Goal: Information Seeking & Learning: Check status

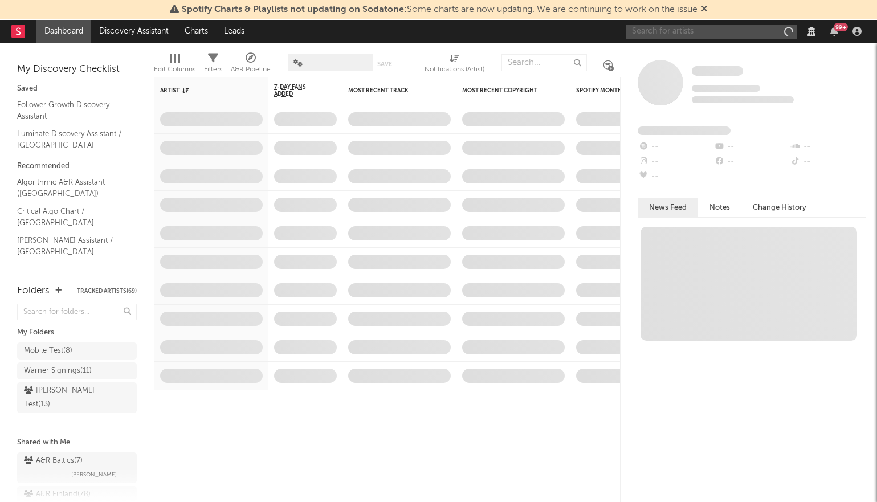
click at [658, 26] on input "text" at bounding box center [711, 32] width 171 height 14
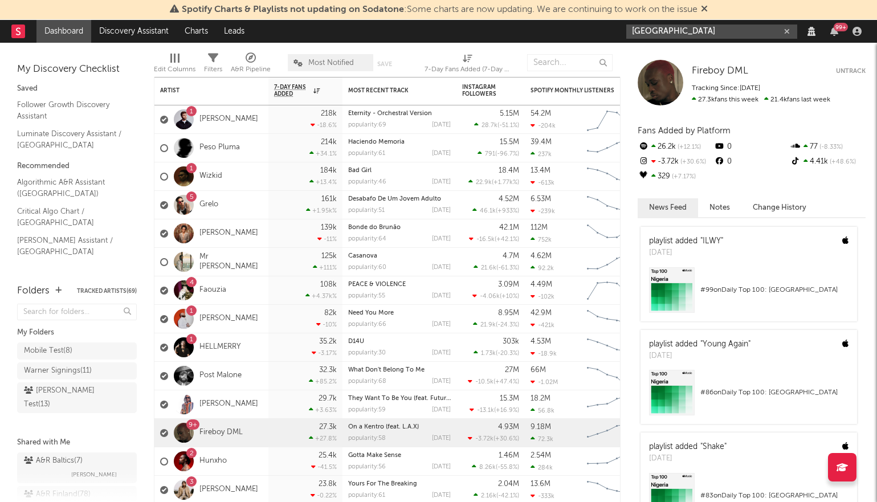
click at [677, 28] on input "[GEOGRAPHIC_DATA]" at bounding box center [711, 32] width 171 height 14
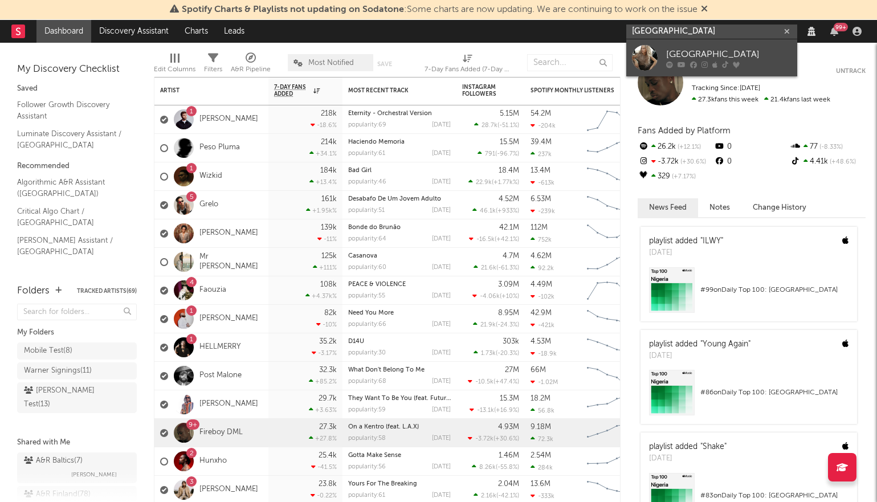
type input "trinity lake"
click at [646, 50] on div at bounding box center [645, 58] width 26 height 26
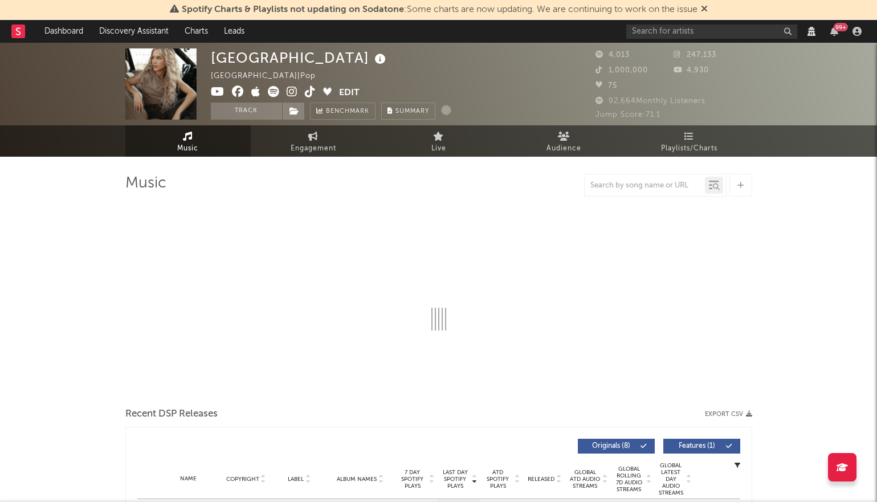
select select "6m"
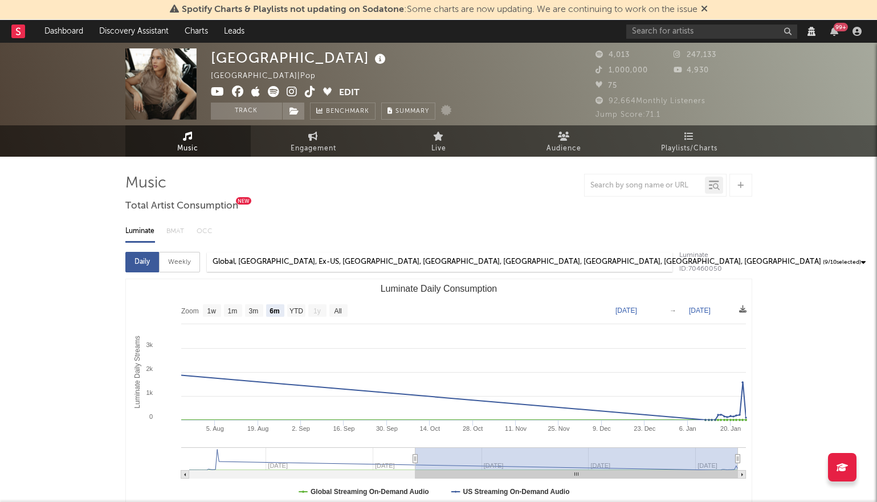
select select "View all"
select select "6m"
select select "View all"
click at [346, 88] on button "Edit" at bounding box center [349, 93] width 21 height 14
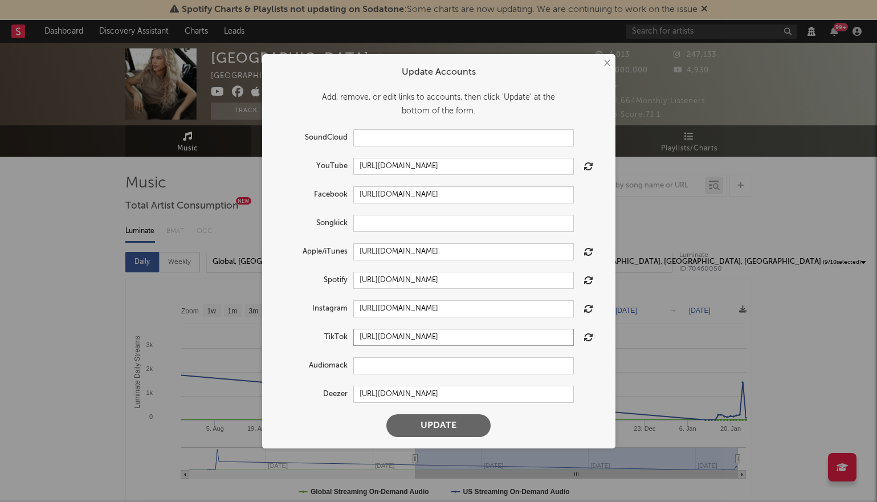
click at [461, 334] on input "https://www.tiktok.com/share/user/117423336350986241" at bounding box center [463, 337] width 221 height 17
click at [459, 334] on input "https://www.tiktok.com/share/user/117423336350986241" at bounding box center [463, 337] width 221 height 17
paste input "https://www.tiktok.com/@trinitylakemusic"
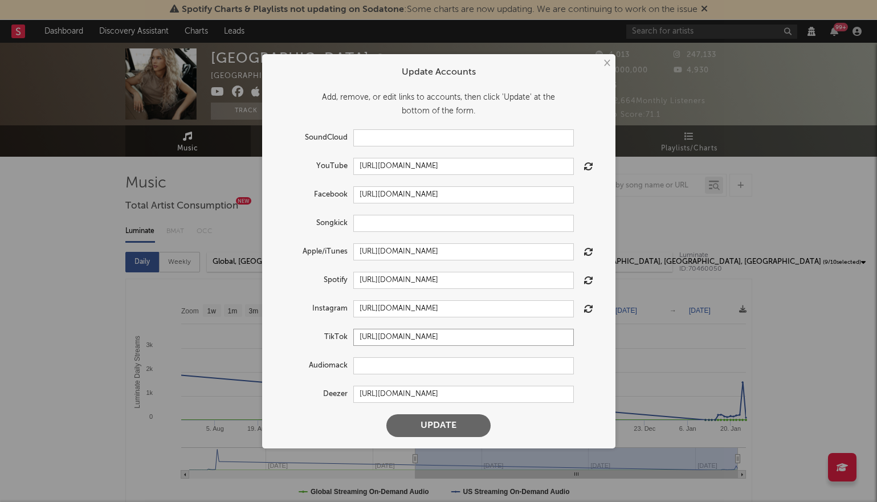
click at [512, 336] on input "https://www.tiktok.com/@trinitylakemusic" at bounding box center [463, 337] width 221 height 17
type input "https://www.tiktok.com/@trinitylakemusic"
click at [575, 335] on div "TikTok https://www.tiktok.com/@trinitylakemusic" at bounding box center [439, 337] width 331 height 17
click at [452, 423] on button "Update" at bounding box center [438, 425] width 104 height 23
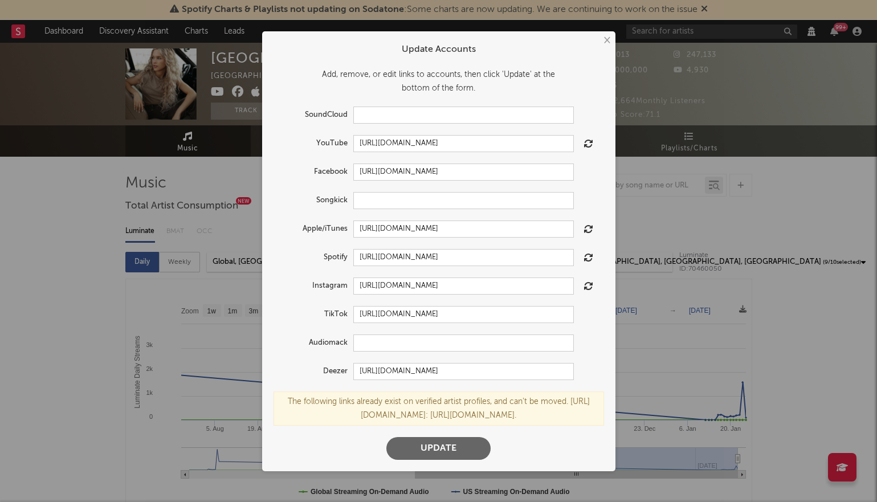
drag, startPoint x: 512, startPoint y: 425, endPoint x: 363, endPoint y: 419, distance: 149.4
click at [363, 420] on div "The following links already exist on verified artist profiles, and can't be mov…" at bounding box center [439, 409] width 331 height 34
copy div "https://app.sodatone.com/artists/1823955"
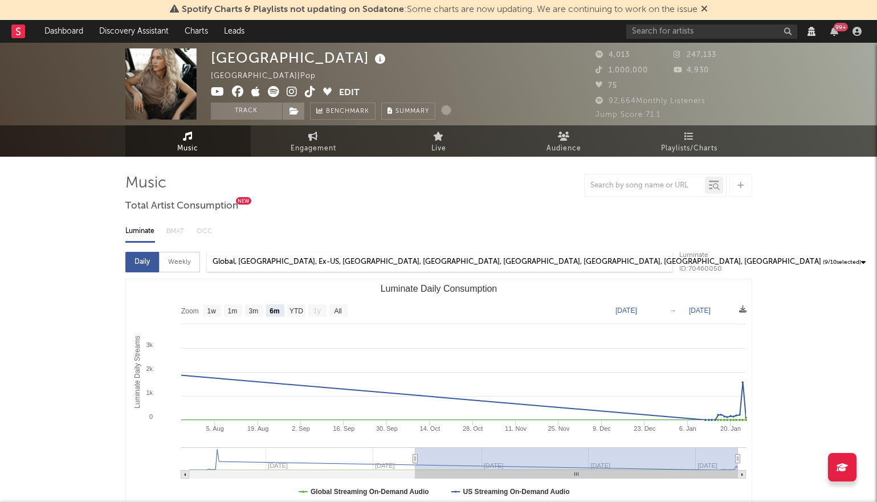
click at [356, 96] on button "Edit" at bounding box center [349, 93] width 21 height 14
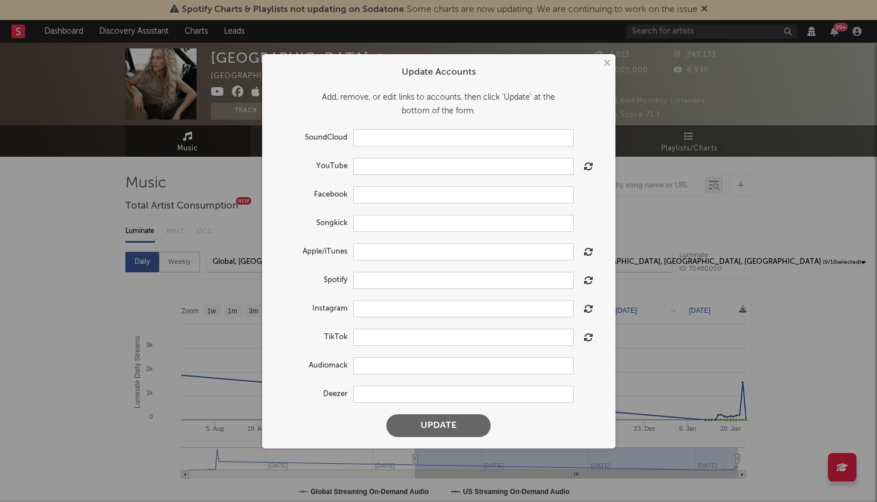
type input "https://youtube.com/@trinitylakemusic"
type input "https://www.facebook.com/61572442770944/"
type input "https://music.apple.com/us/artist/trinity-lake/1727259849"
type input "https://open.spotify.com/artist/1IAcSFwvUres37HhuN2Rcs"
type input "https://www.instagram.com/trinitylakemusic/"
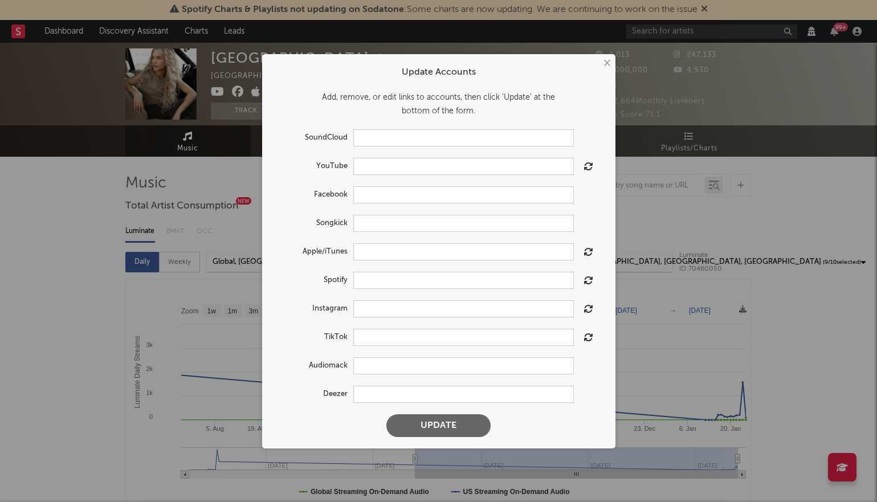
type input "https://www.tiktok.com/share/user/117423336350986241"
type input "https://www.deezer.com/en/artist/251942052"
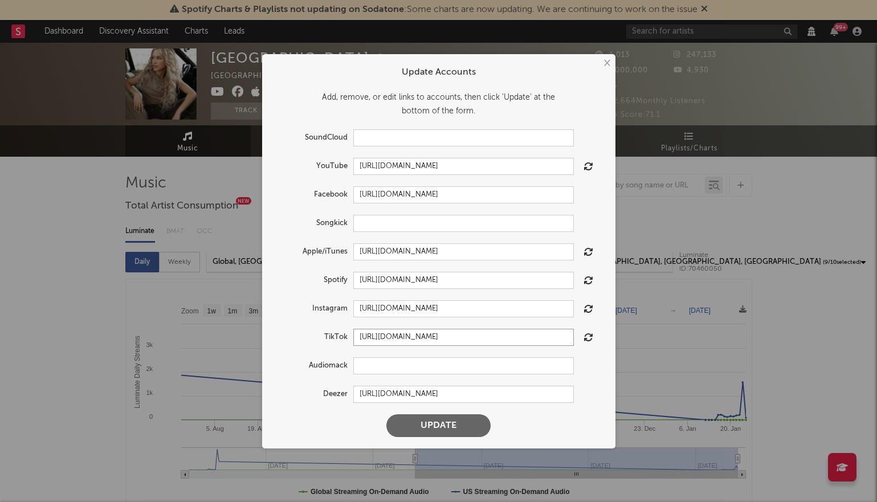
click at [412, 332] on input "https://www.tiktok.com/share/user/117423336350986241" at bounding box center [463, 337] width 221 height 17
click at [411, 332] on input "https://www.tiktok.com/share/user/117423336350986241" at bounding box center [463, 337] width 221 height 17
click at [608, 64] on button "×" at bounding box center [606, 63] width 13 height 13
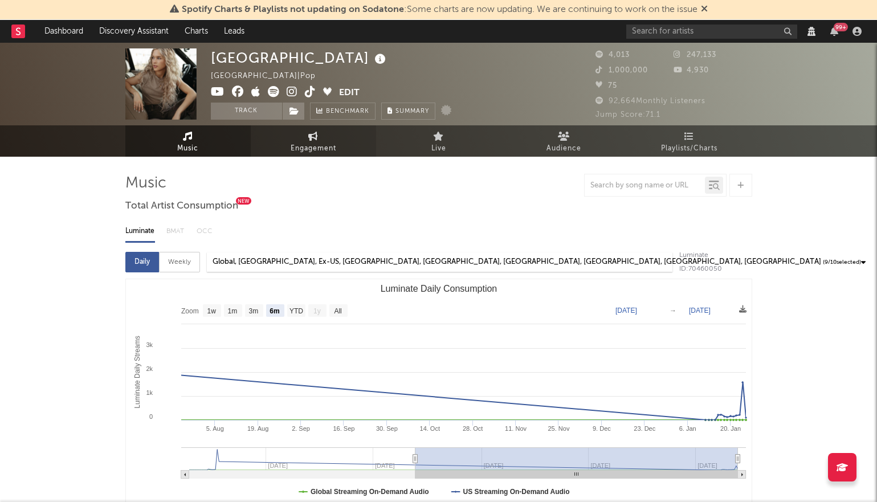
click at [316, 140] on icon at bounding box center [313, 136] width 10 height 9
select select "1w"
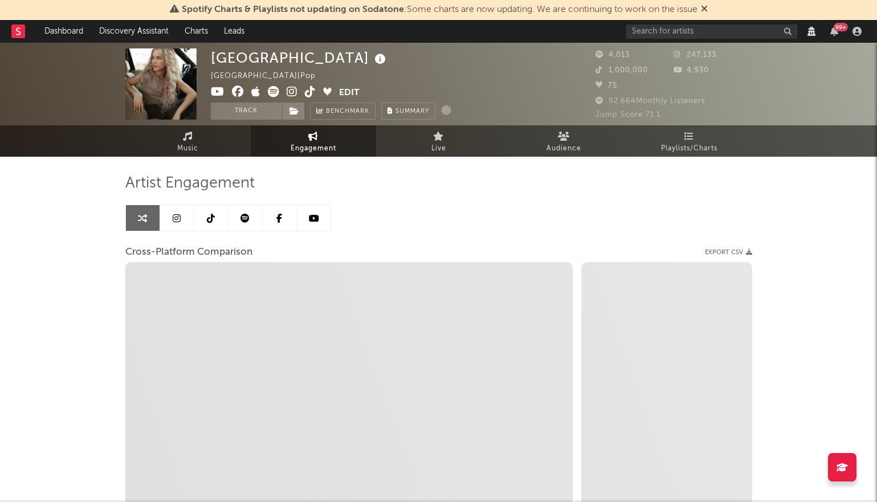
click at [217, 227] on link at bounding box center [211, 218] width 34 height 26
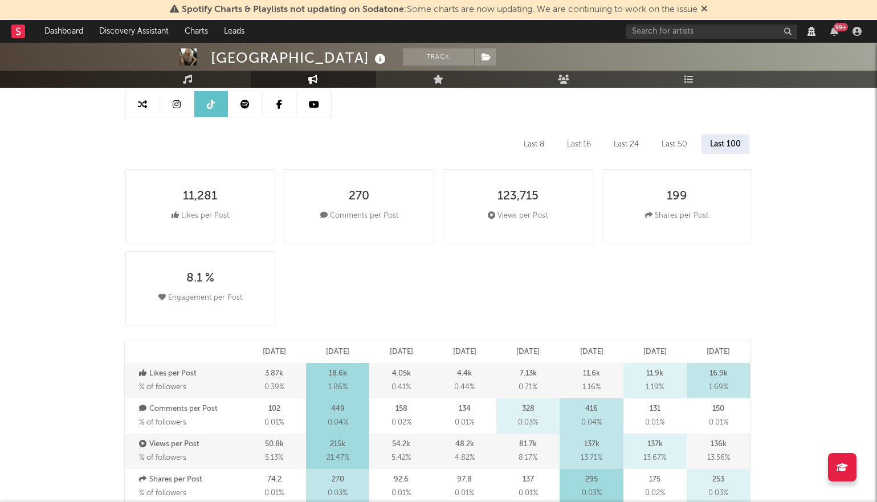
select select "6m"
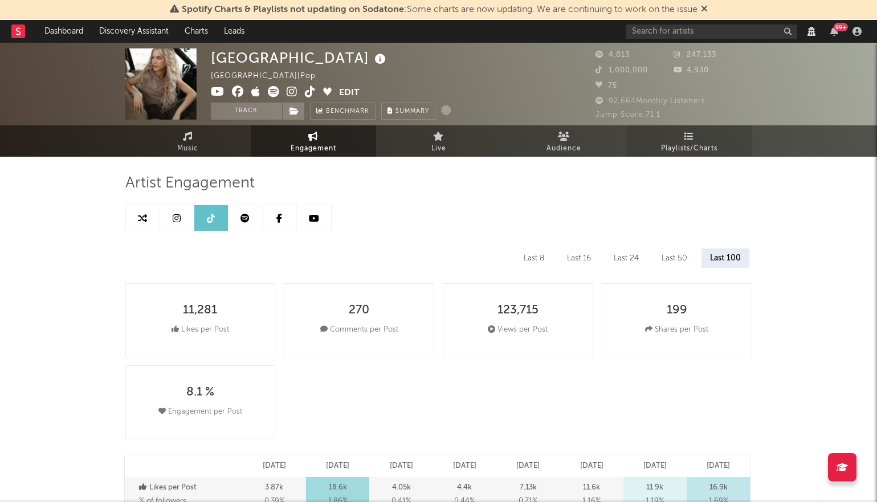
click at [683, 137] on link "Playlists/Charts" at bounding box center [689, 140] width 125 height 31
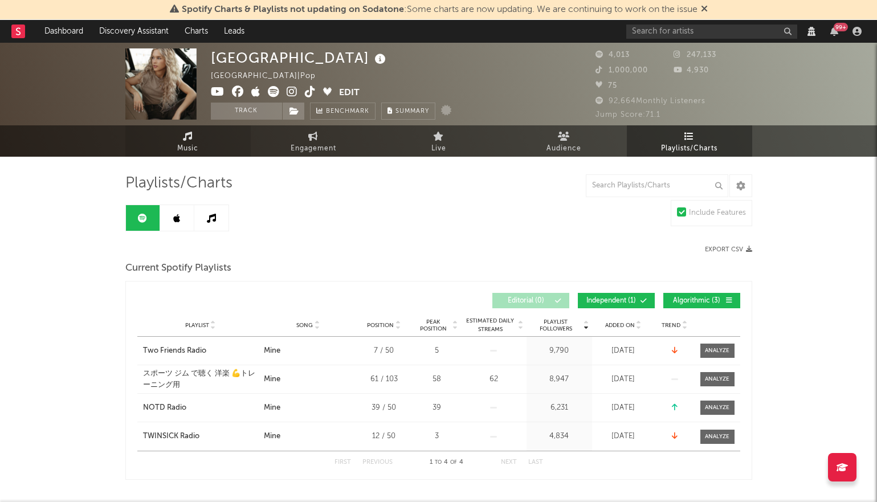
click at [232, 151] on link "Music" at bounding box center [187, 140] width 125 height 31
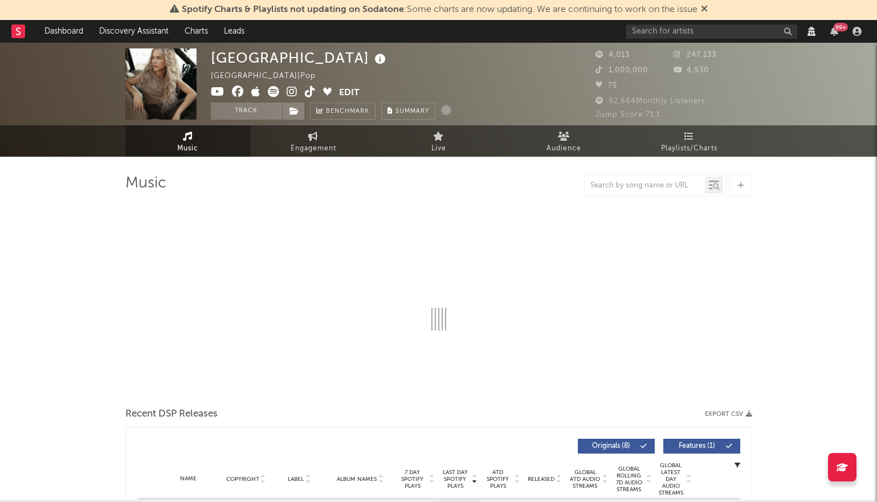
select select "6m"
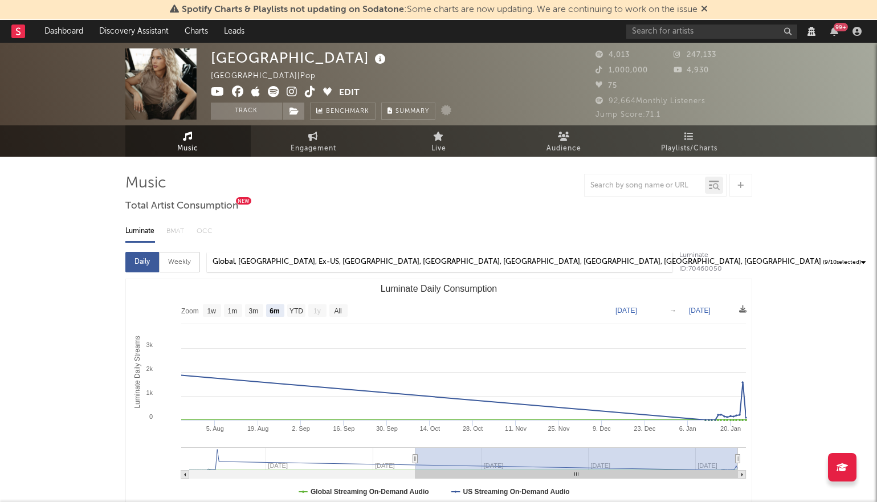
select select "6m"
select select "View all"
click at [306, 92] on icon at bounding box center [310, 91] width 11 height 11
click at [198, 147] on span "Music" at bounding box center [187, 149] width 21 height 14
select select "6m"
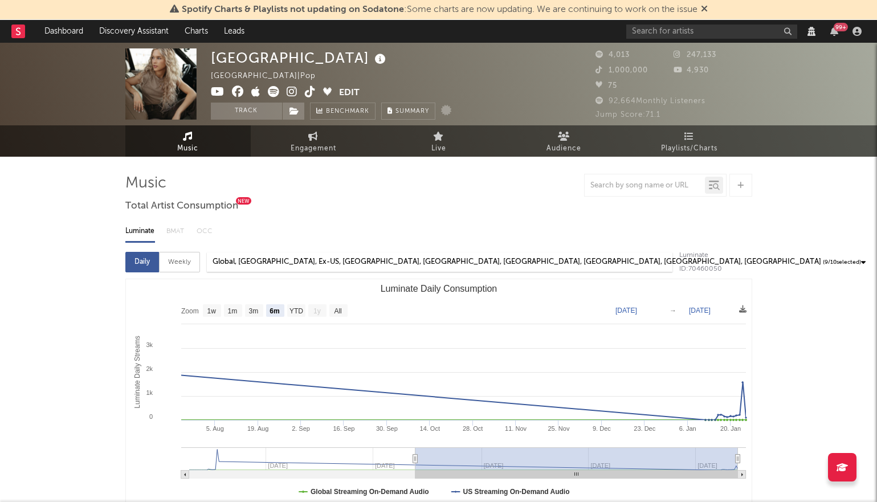
select select "View all"
click at [305, 92] on icon at bounding box center [310, 91] width 11 height 11
click at [344, 90] on button "Edit" at bounding box center [349, 93] width 21 height 14
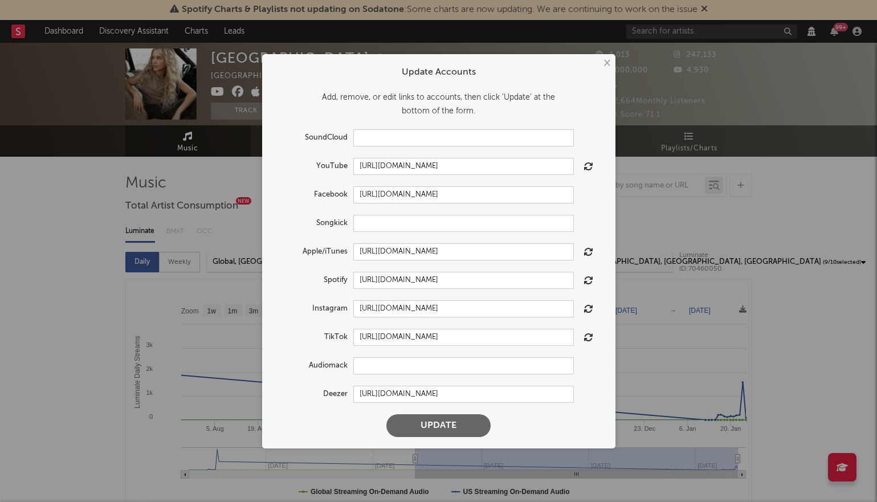
click at [585, 337] on icon "button" at bounding box center [588, 337] width 9 height 9
click at [585, 337] on div at bounding box center [585, 337] width 1 height 6
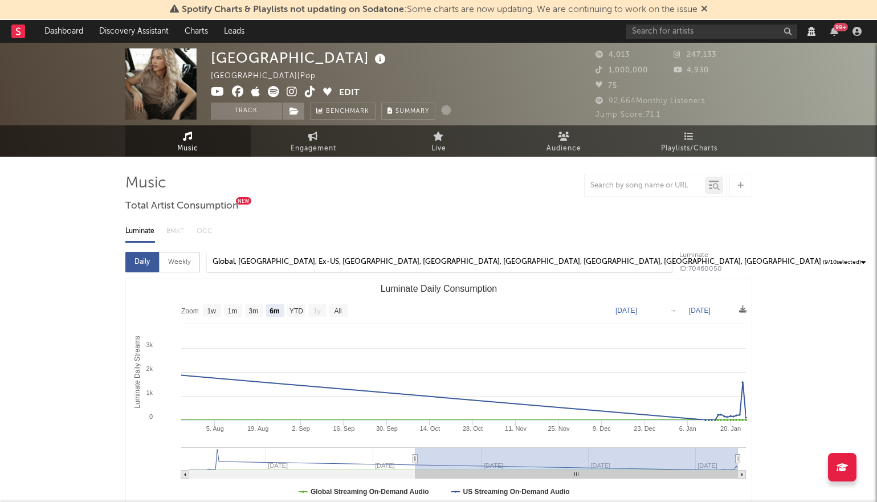
click at [754, 214] on div "× Update Accounts Add, remove, or edit links to accounts, then click 'Update' a…" at bounding box center [438, 251] width 877 height 502
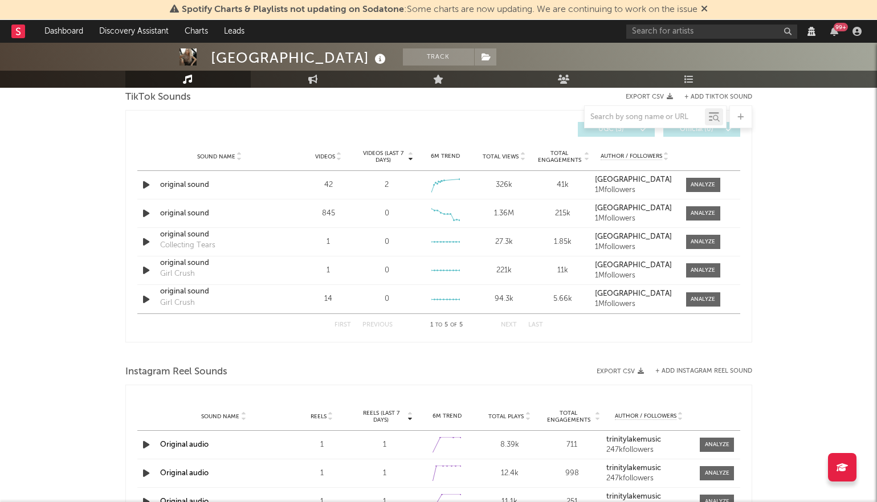
scroll to position [803, 0]
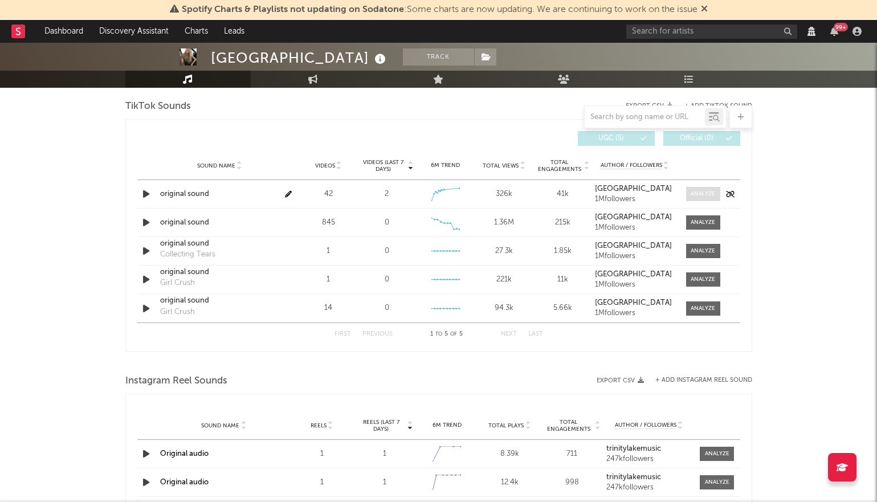
click at [689, 189] on span at bounding box center [703, 194] width 34 height 14
select select "6m"
select select "View all"
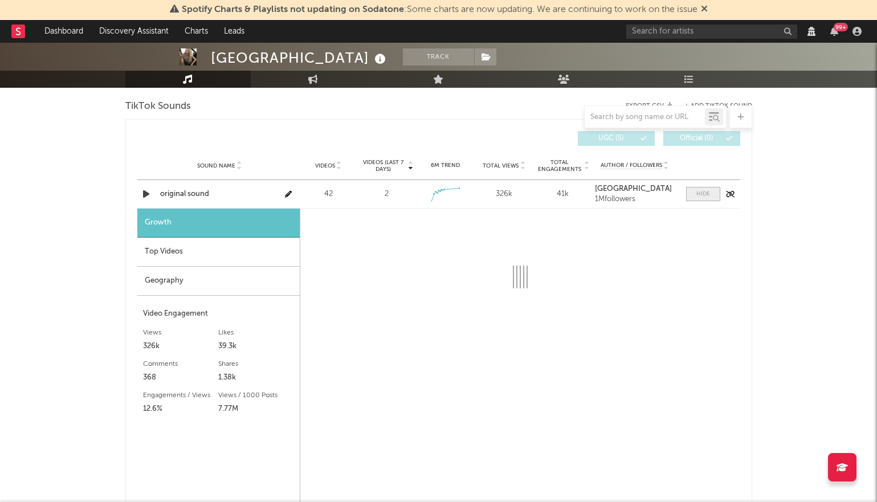
select select "1w"
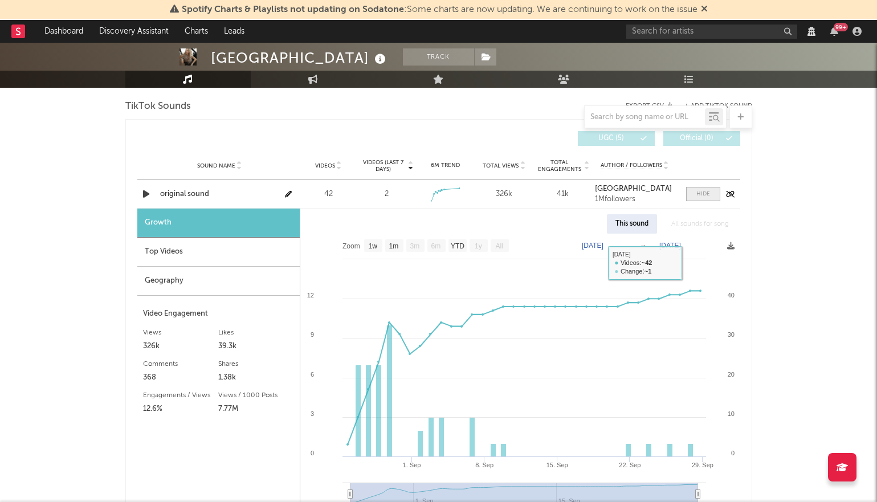
click at [695, 201] on span at bounding box center [703, 194] width 34 height 14
select select "6m"
select select "View all"
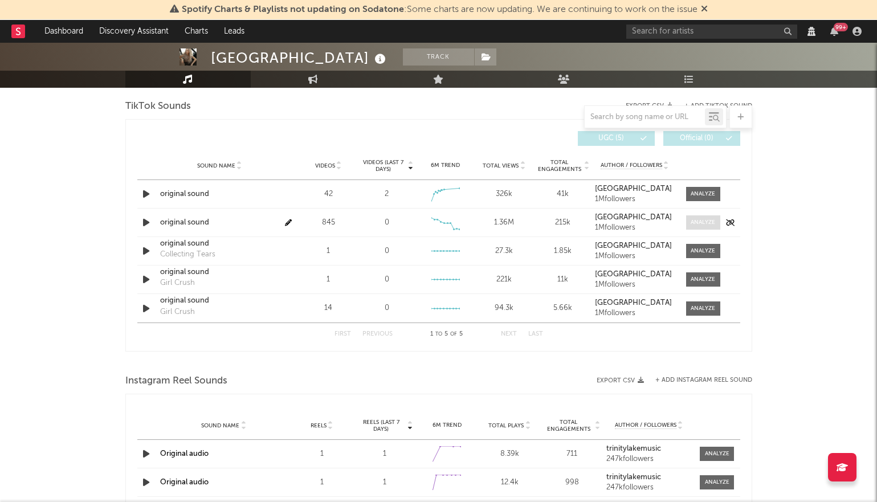
click at [704, 217] on span at bounding box center [703, 222] width 34 height 14
select select "6m"
select select "View all"
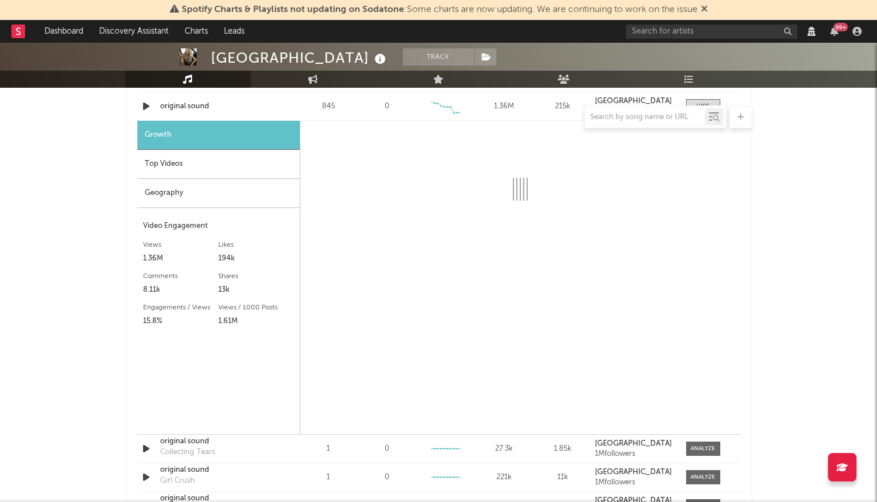
scroll to position [1002, 0]
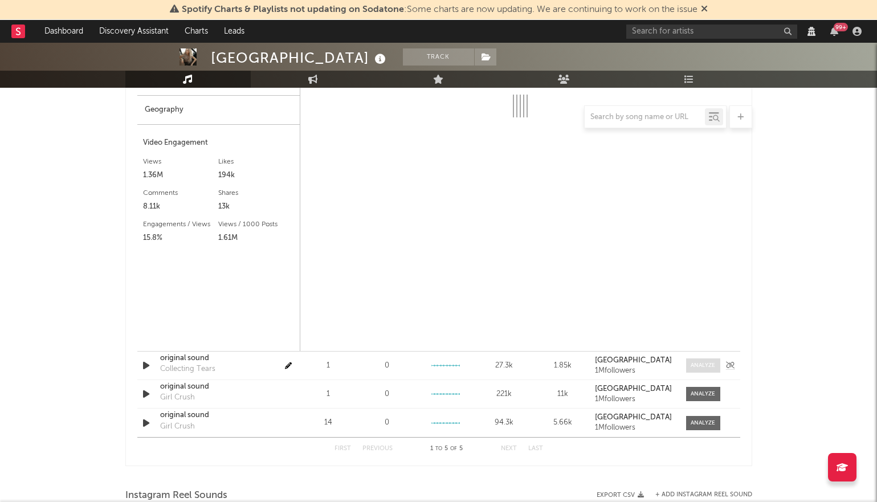
click at [690, 366] on span at bounding box center [703, 366] width 34 height 14
select select "6m"
select select "View all"
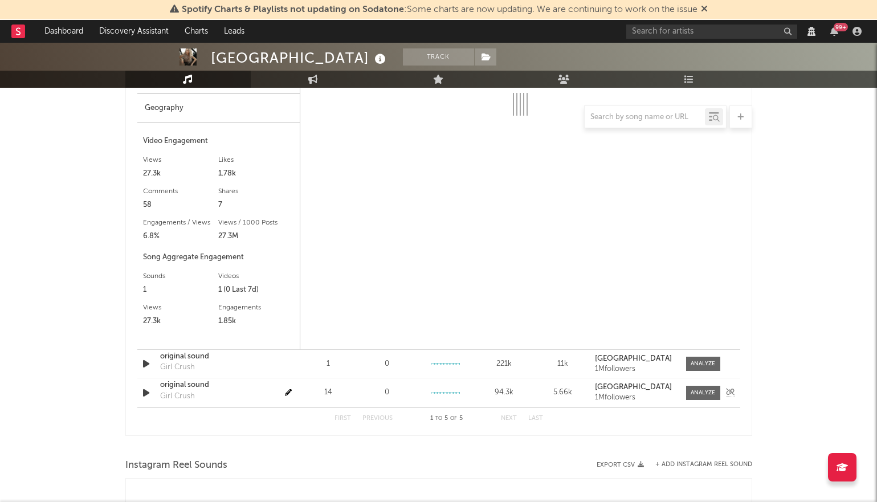
scroll to position [1348, 0]
click at [704, 357] on span at bounding box center [703, 362] width 34 height 14
select select "6m"
select select "View all"
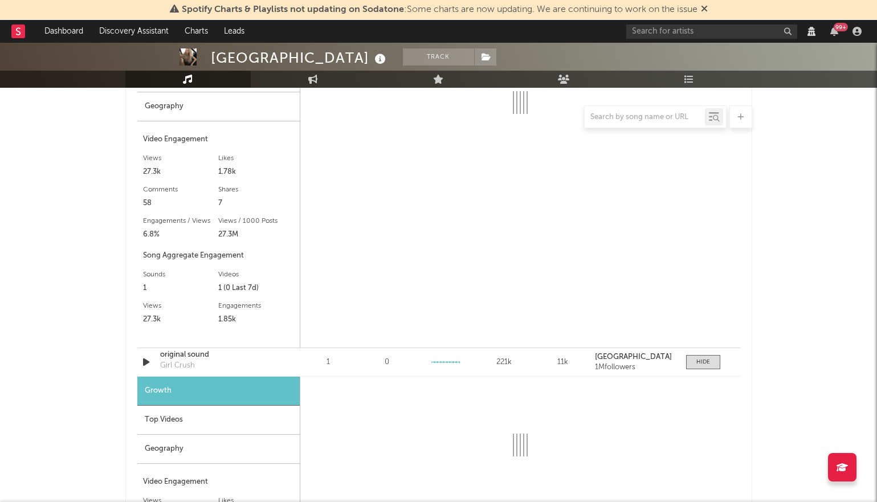
select select "6m"
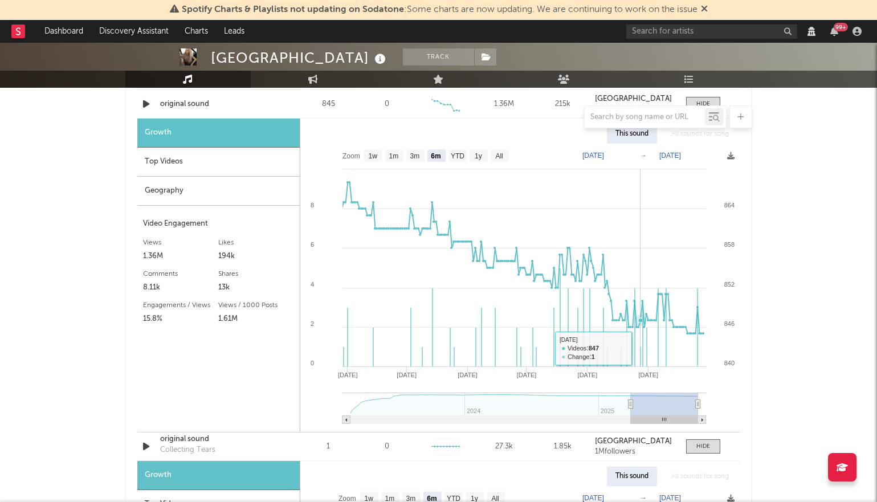
scroll to position [852, 0]
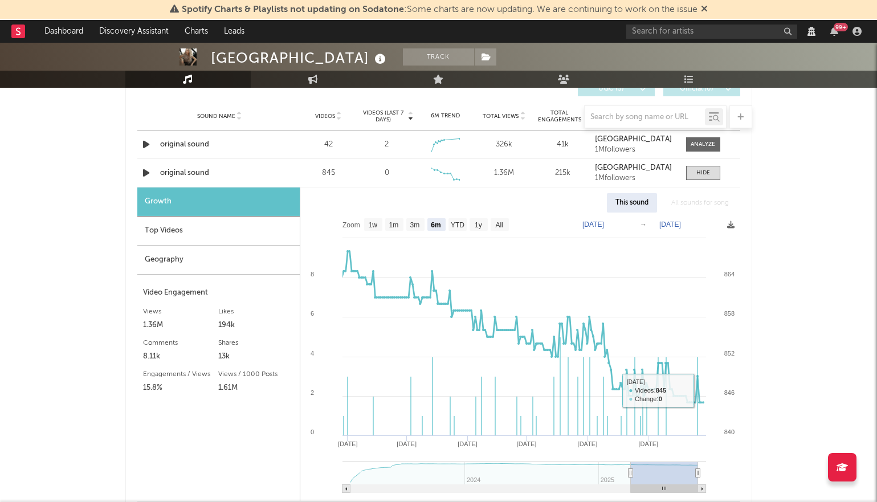
select select "6m"
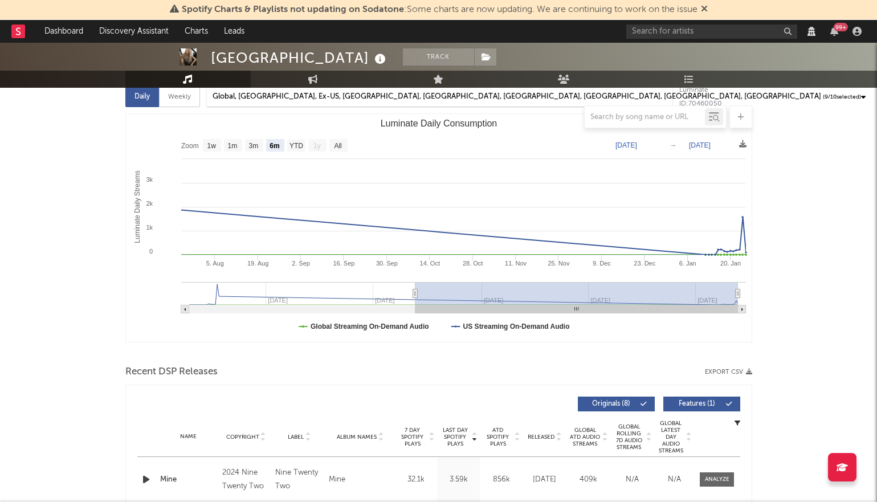
scroll to position [0, 0]
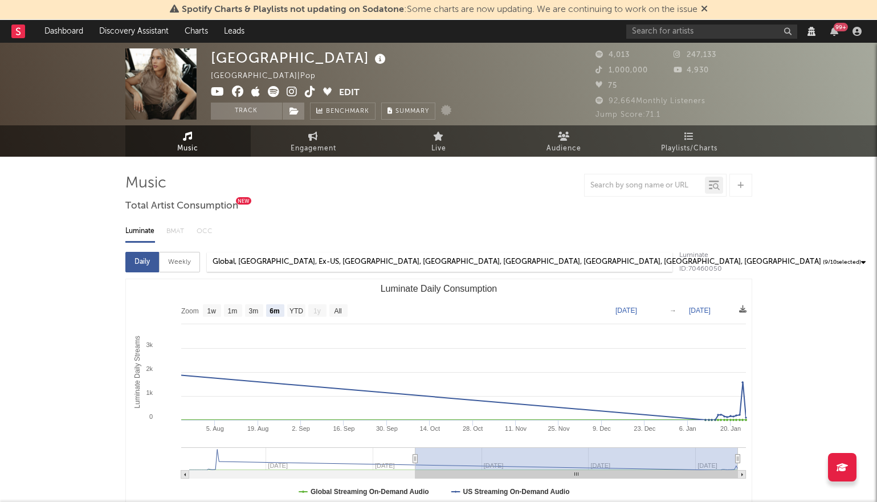
click at [308, 90] on icon at bounding box center [310, 91] width 11 height 11
click at [351, 91] on button "Edit" at bounding box center [349, 93] width 21 height 14
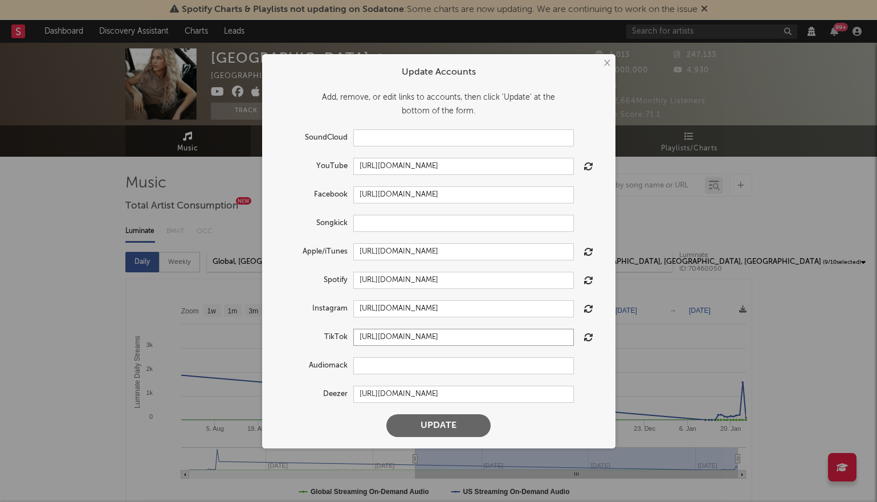
click at [405, 344] on input "https://www.tiktok.com/share/user/117423336350986241" at bounding box center [463, 337] width 221 height 17
click at [408, 337] on input "https://www.tiktok.com/share/user/117423336350986241" at bounding box center [463, 337] width 221 height 17
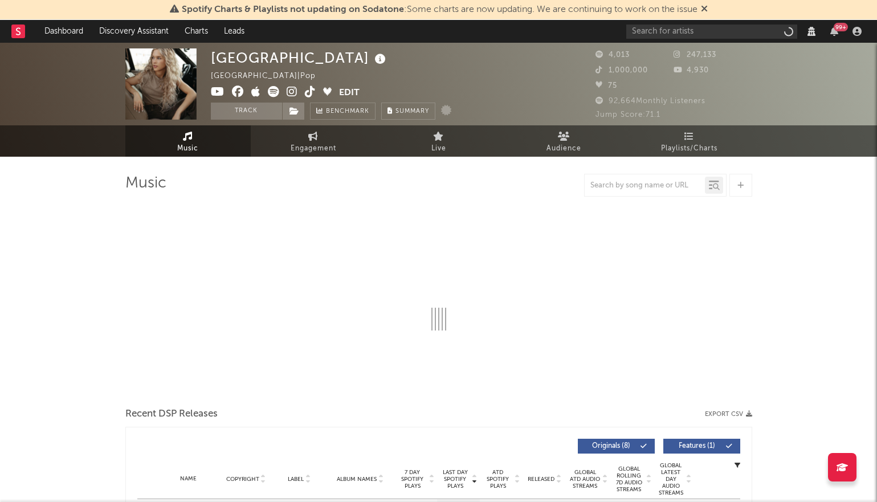
select select "View all"
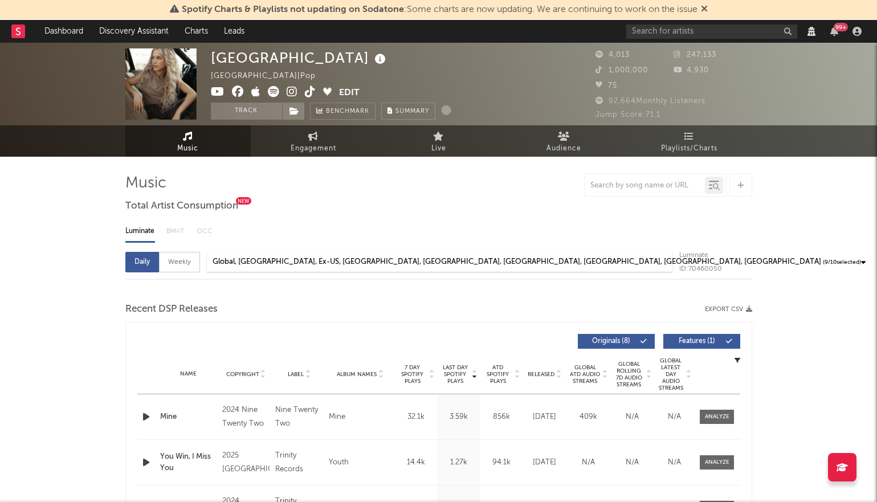
select select "6m"
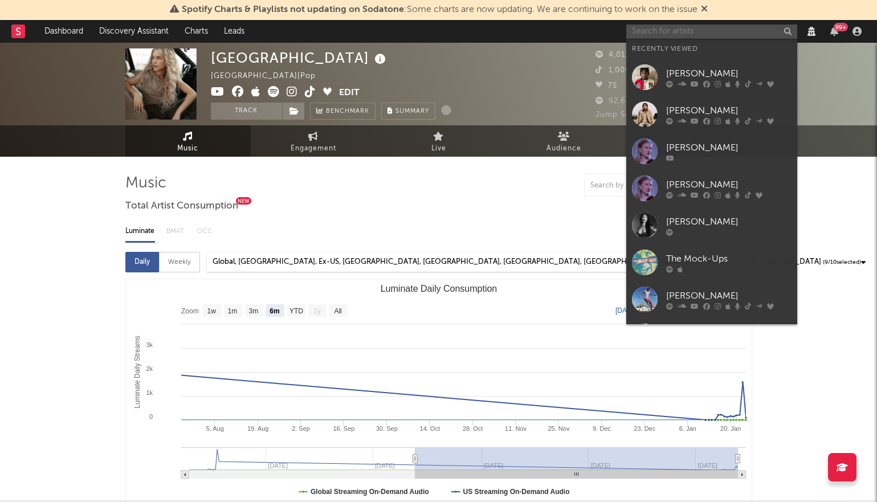
click at [701, 30] on input "text" at bounding box center [711, 32] width 171 height 14
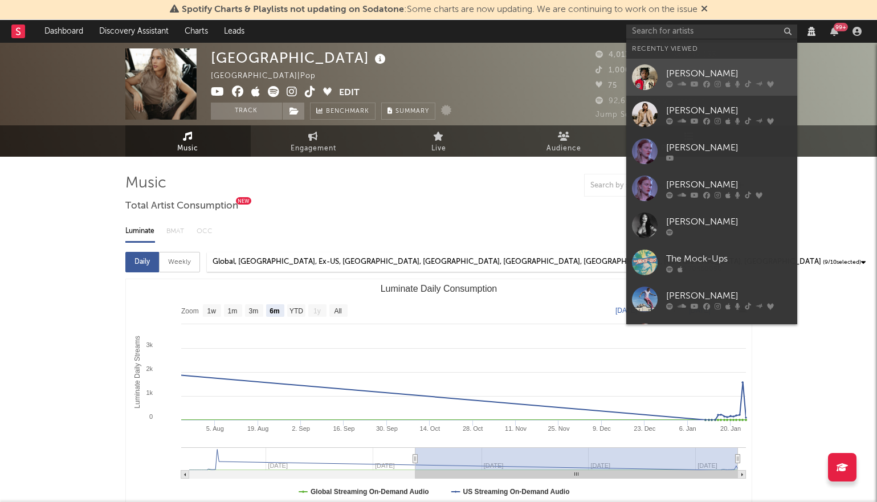
click at [690, 61] on link "[PERSON_NAME]" at bounding box center [711, 77] width 171 height 37
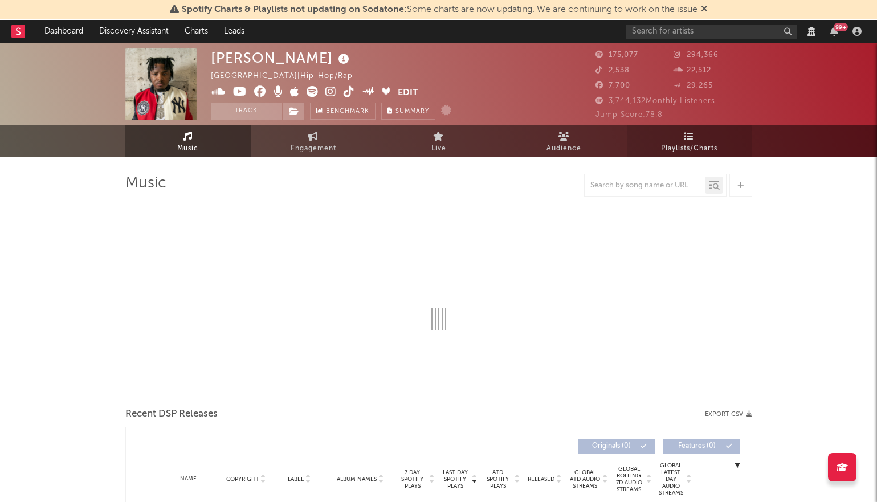
click at [670, 139] on link "Playlists/Charts" at bounding box center [689, 140] width 125 height 31
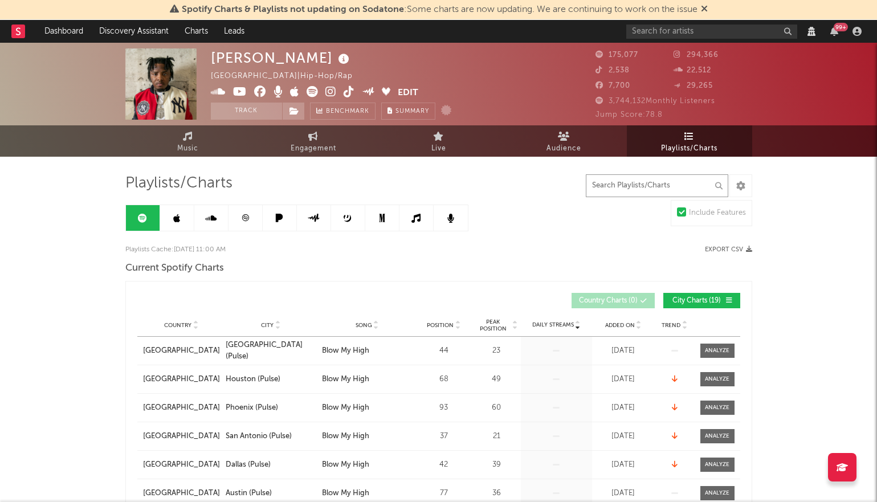
click at [656, 188] on input "text" at bounding box center [657, 185] width 142 height 23
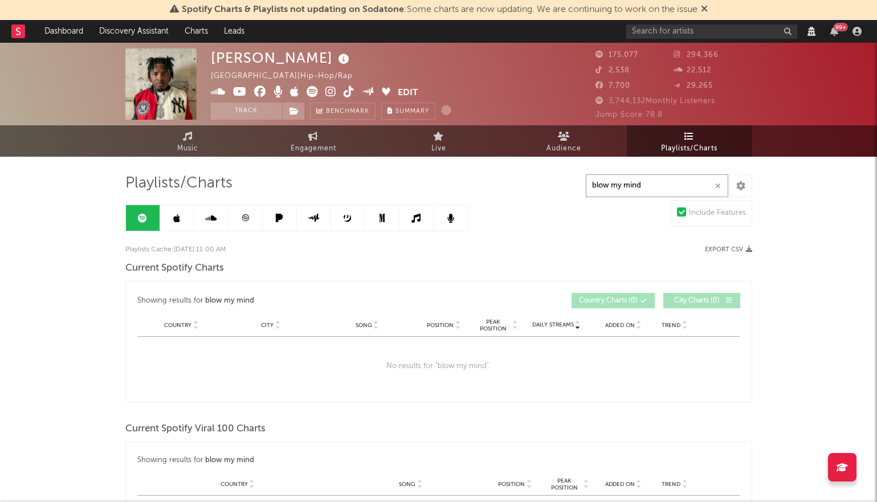
click at [629, 184] on input "blow my mind" at bounding box center [657, 185] width 142 height 23
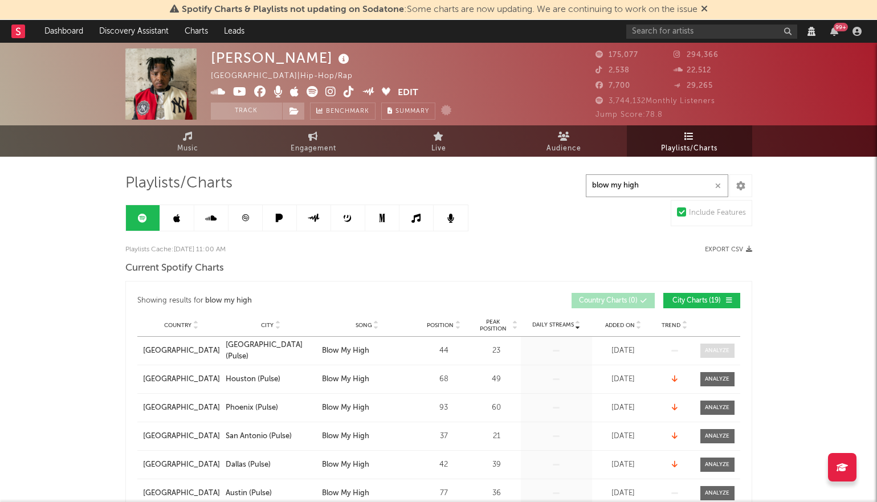
type input "blow my high"
click at [714, 352] on div at bounding box center [717, 351] width 25 height 9
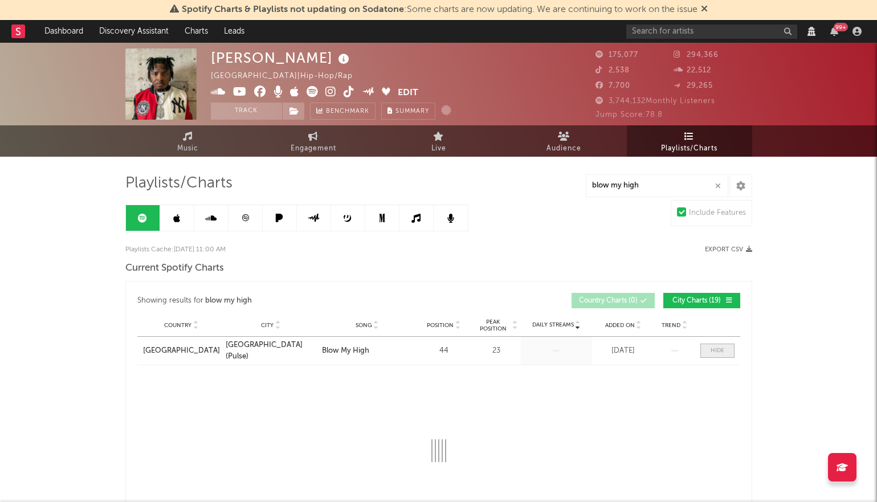
select select "1w"
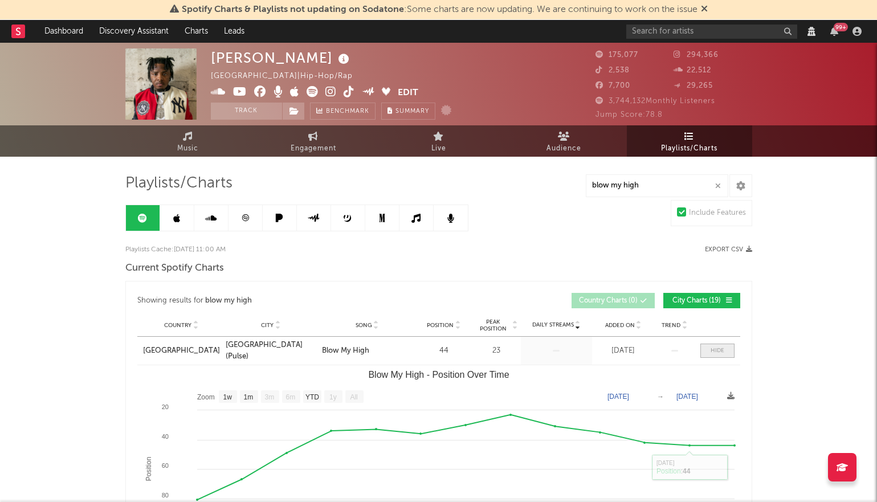
click at [723, 347] on div at bounding box center [718, 351] width 14 height 9
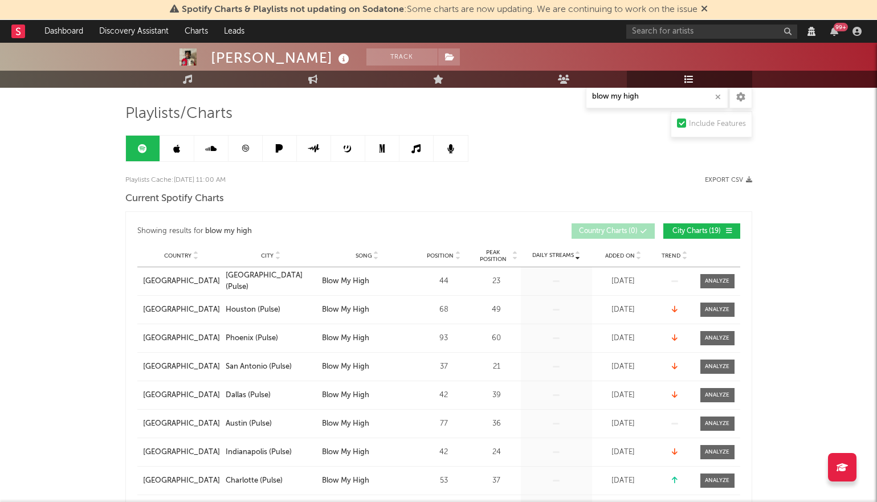
scroll to position [71, 0]
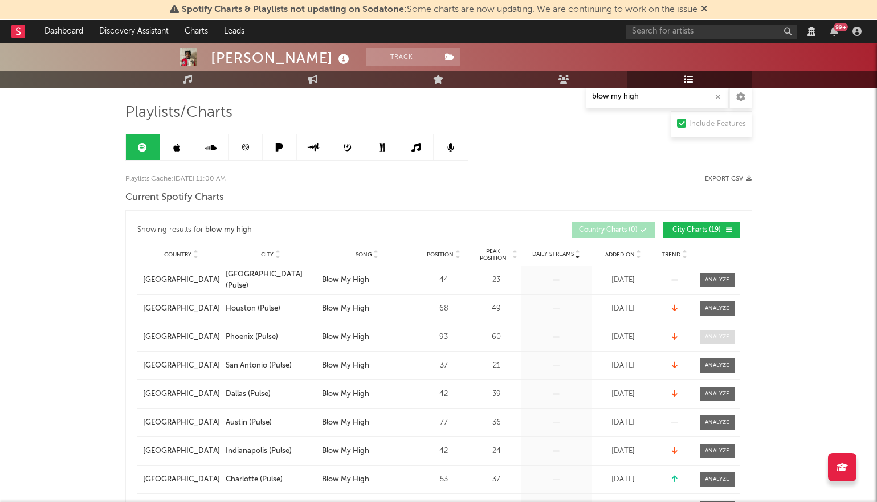
click at [718, 337] on div at bounding box center [717, 337] width 25 height 9
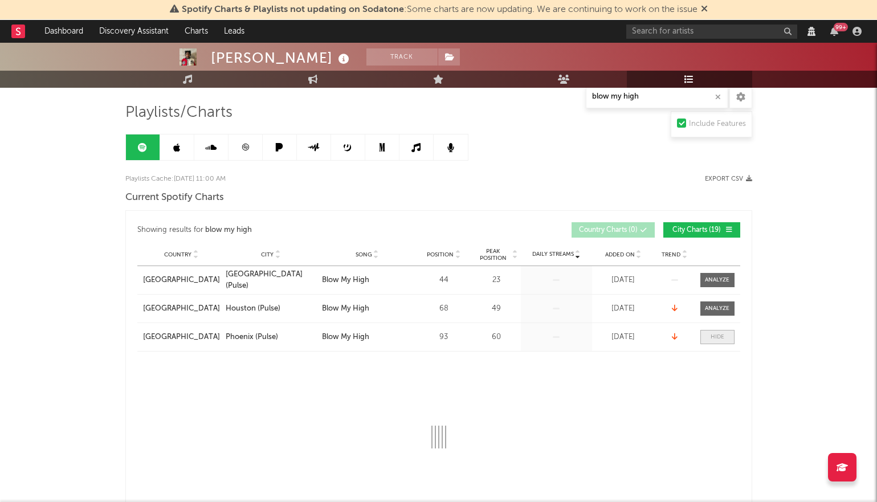
select select "1w"
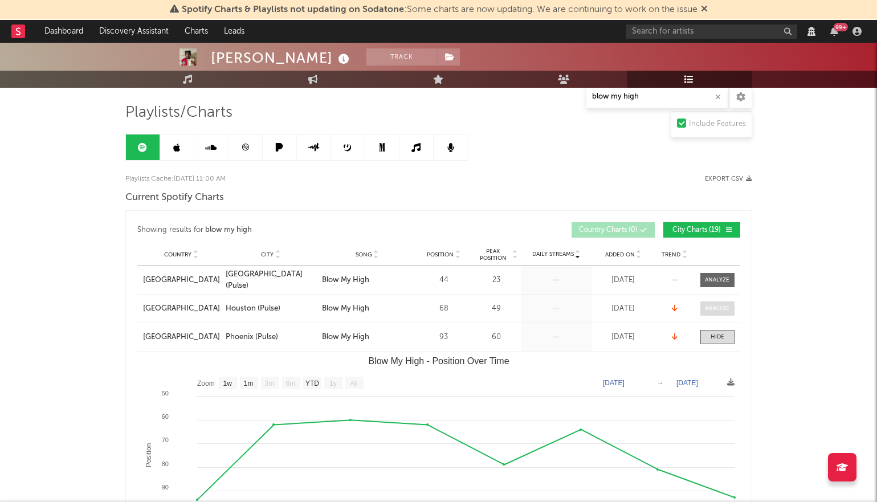
click at [716, 307] on div at bounding box center [717, 308] width 25 height 9
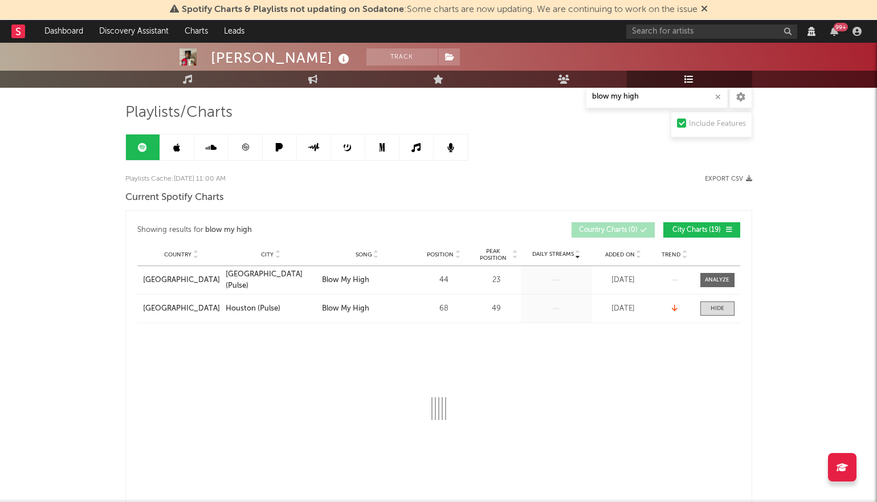
select select "1w"
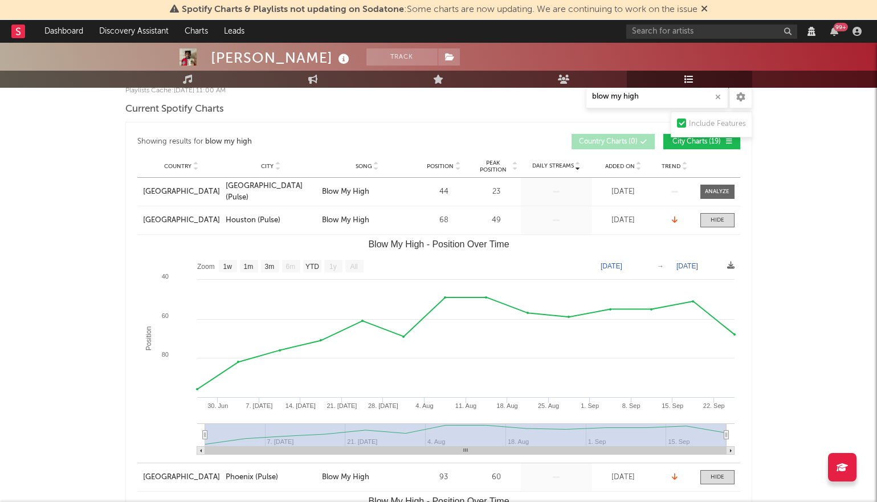
scroll to position [157, 0]
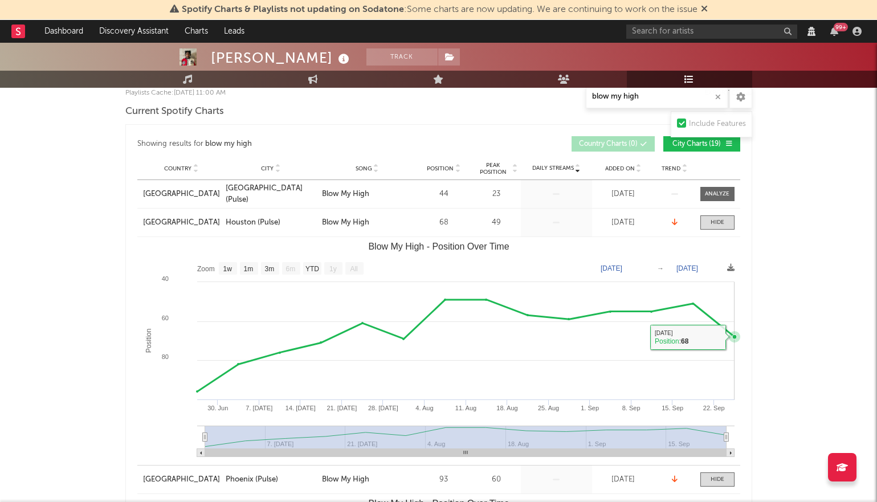
click at [734, 339] on icon "Blow My High - Position Over Time" at bounding box center [734, 337] width 5 height 5
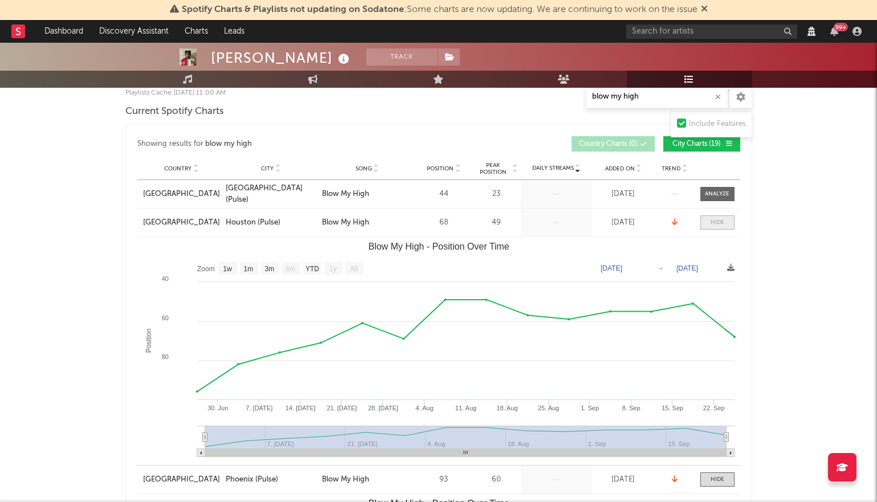
click at [716, 222] on div at bounding box center [718, 222] width 14 height 9
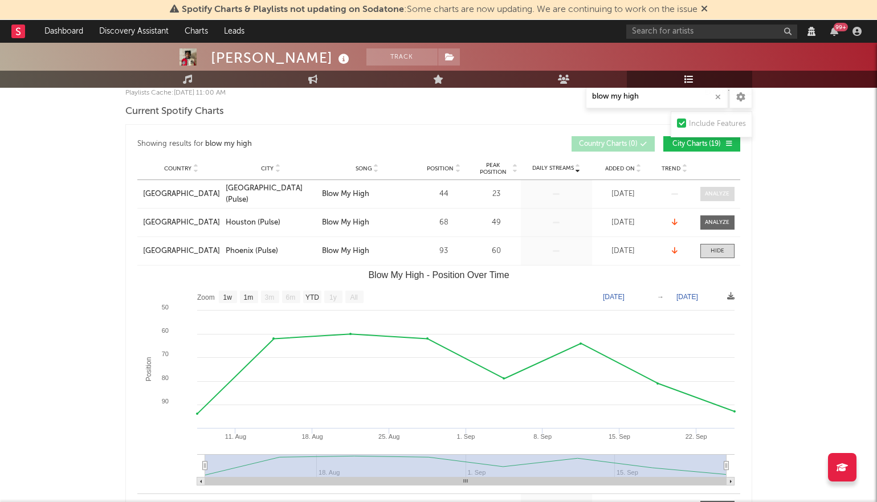
click at [717, 196] on div at bounding box center [717, 194] width 25 height 9
select select "1w"
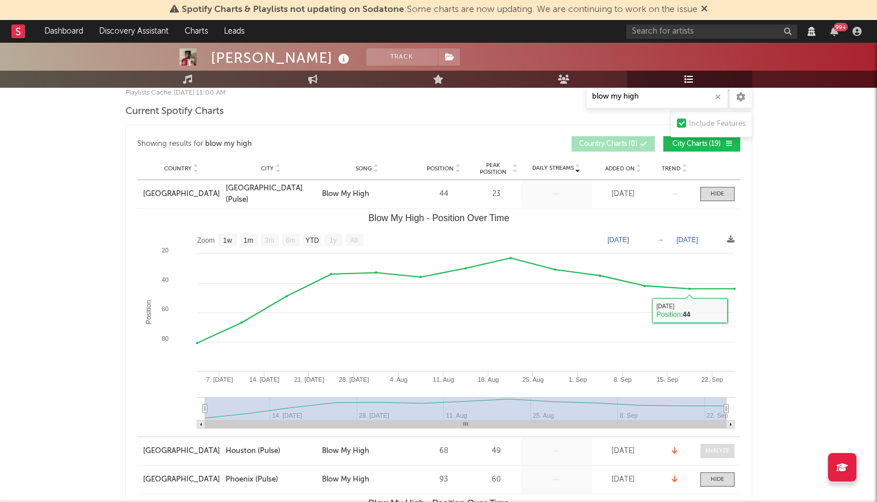
drag, startPoint x: 712, startPoint y: 188, endPoint x: 710, endPoint y: 220, distance: 32.6
click at [712, 188] on span at bounding box center [718, 194] width 34 height 14
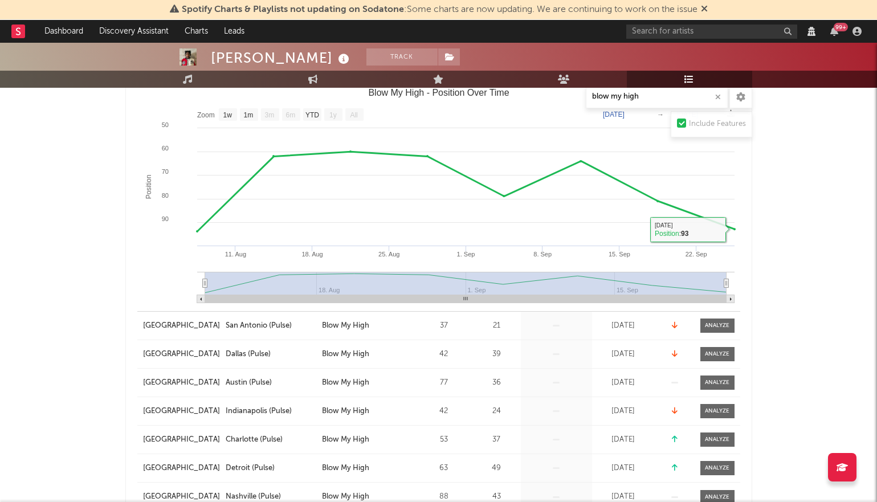
scroll to position [351, 0]
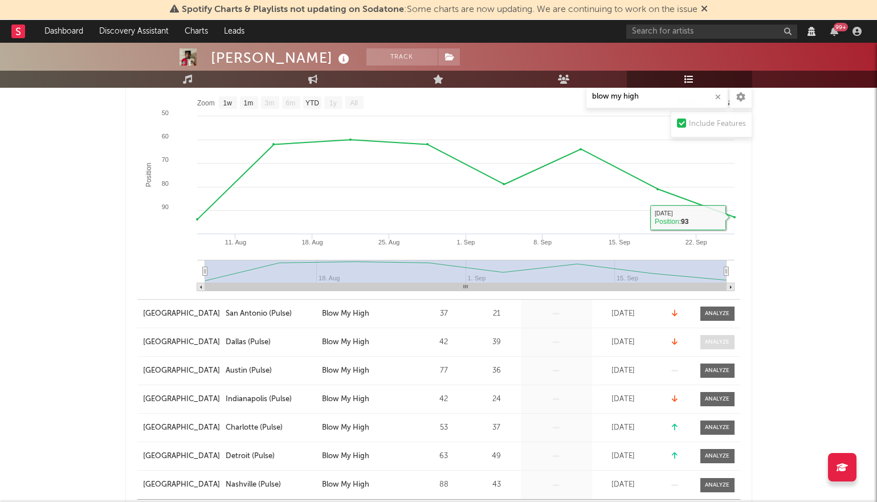
click at [714, 347] on span at bounding box center [718, 342] width 34 height 14
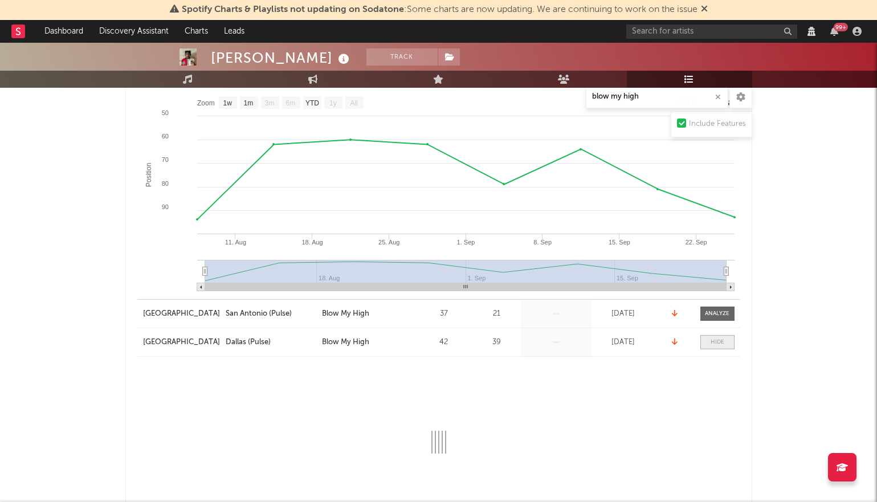
select select "1w"
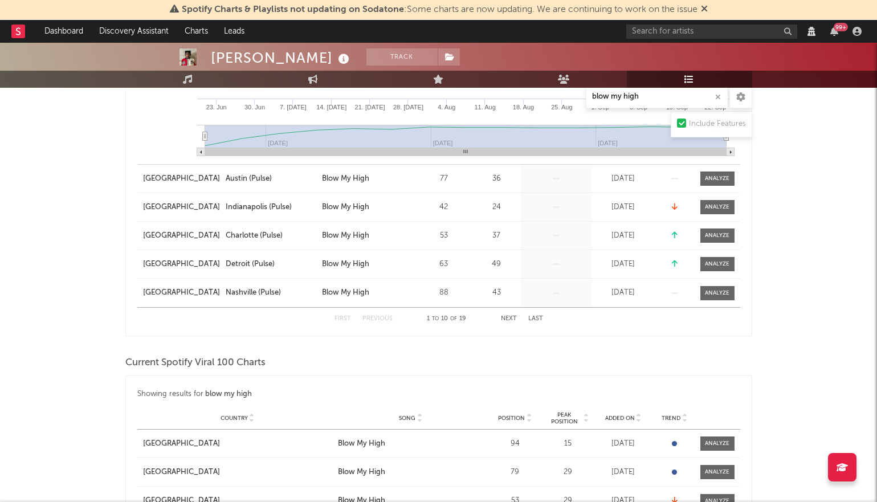
scroll to position [789, 0]
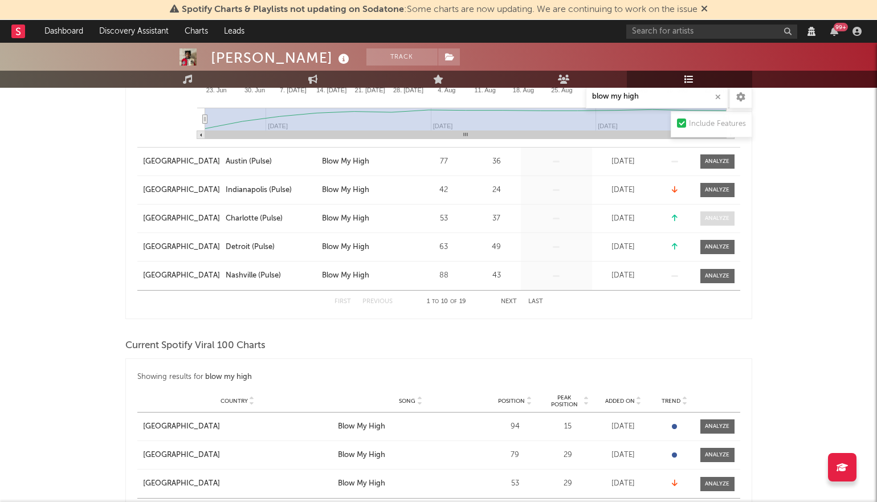
click at [707, 219] on div at bounding box center [717, 218] width 25 height 9
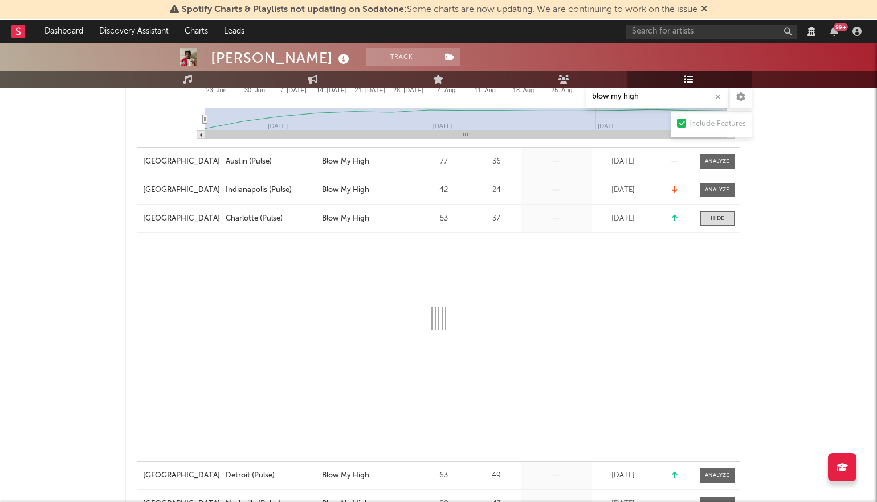
select select "1w"
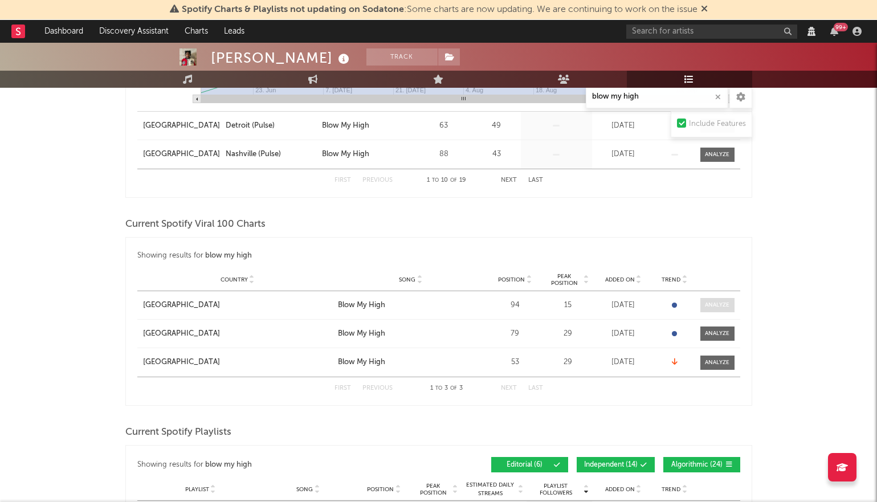
scroll to position [1184, 0]
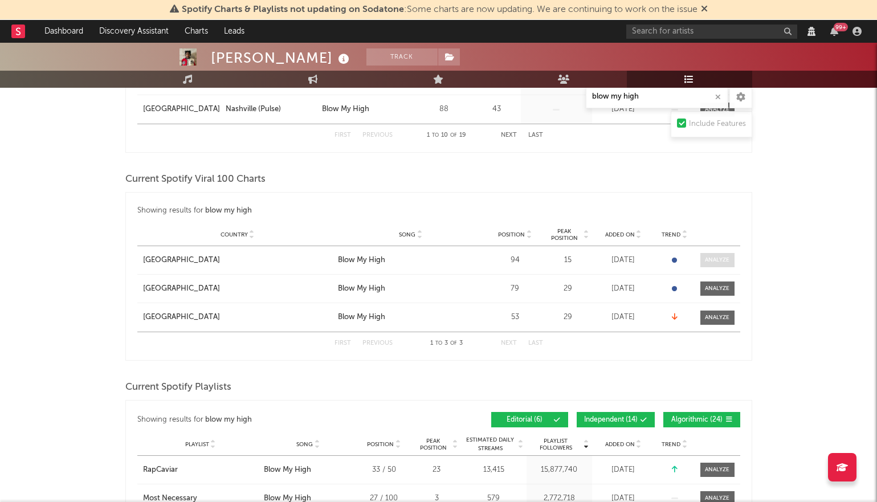
click at [709, 254] on span at bounding box center [718, 260] width 34 height 14
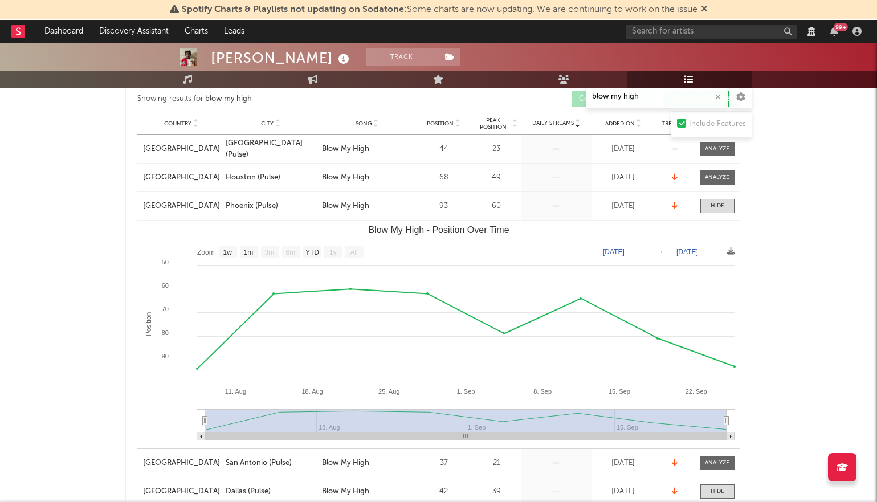
scroll to position [0, 0]
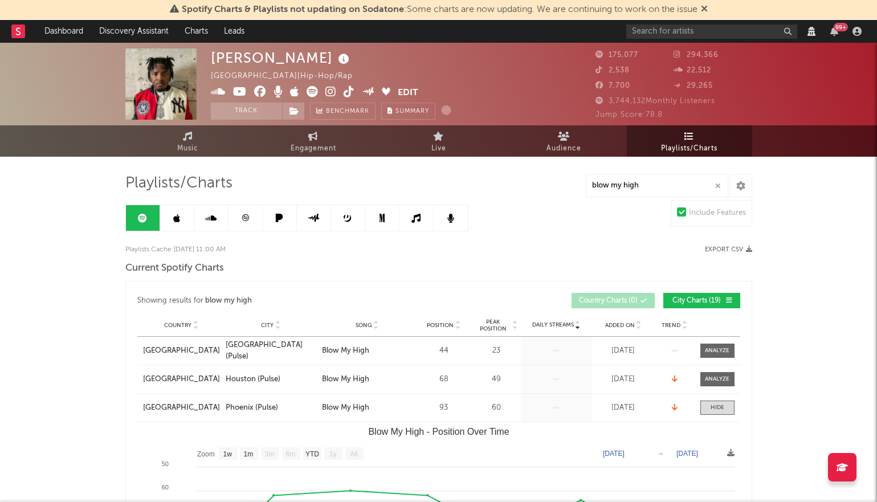
select select "1w"
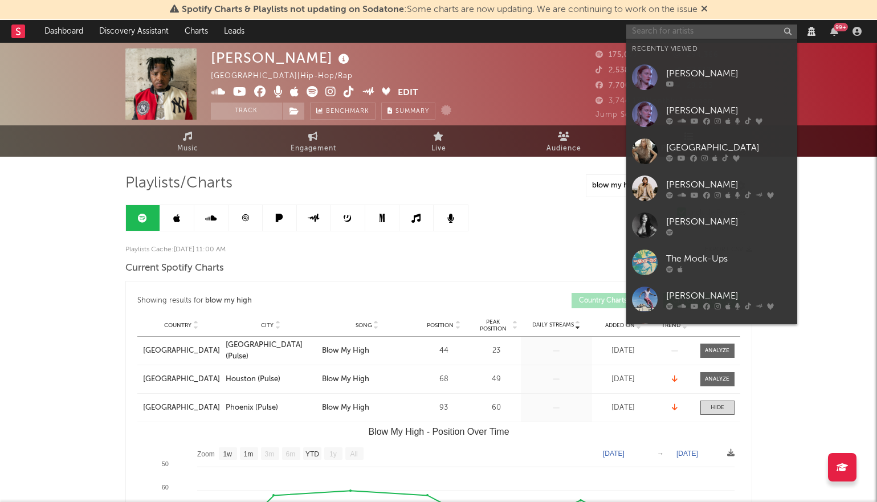
click at [683, 31] on input "text" at bounding box center [711, 32] width 171 height 14
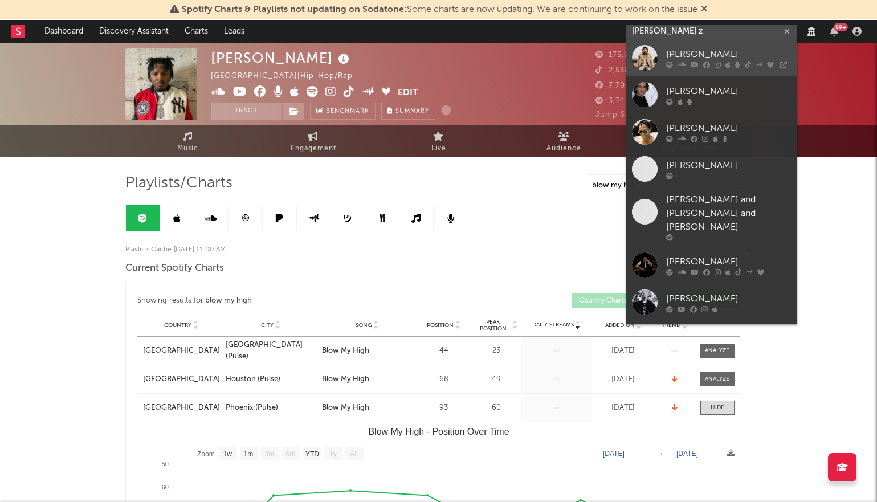
type input "bailey z"
click at [674, 44] on link "[PERSON_NAME]" at bounding box center [711, 57] width 171 height 37
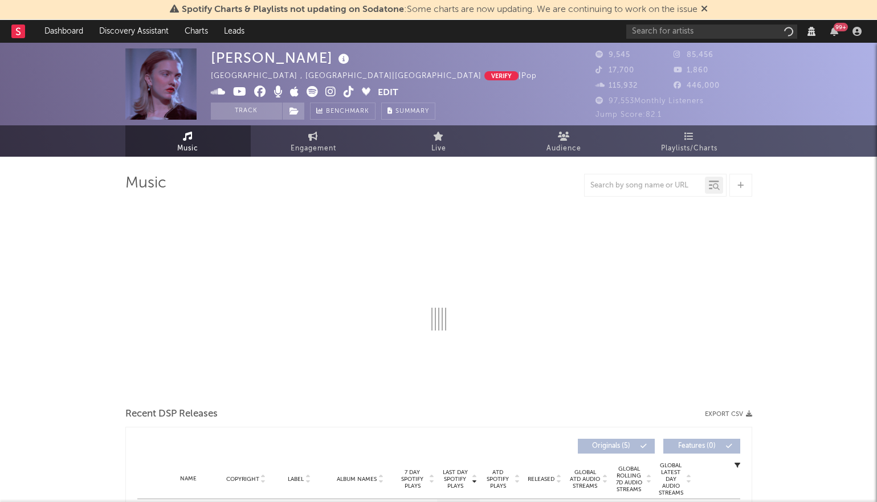
select select "6m"
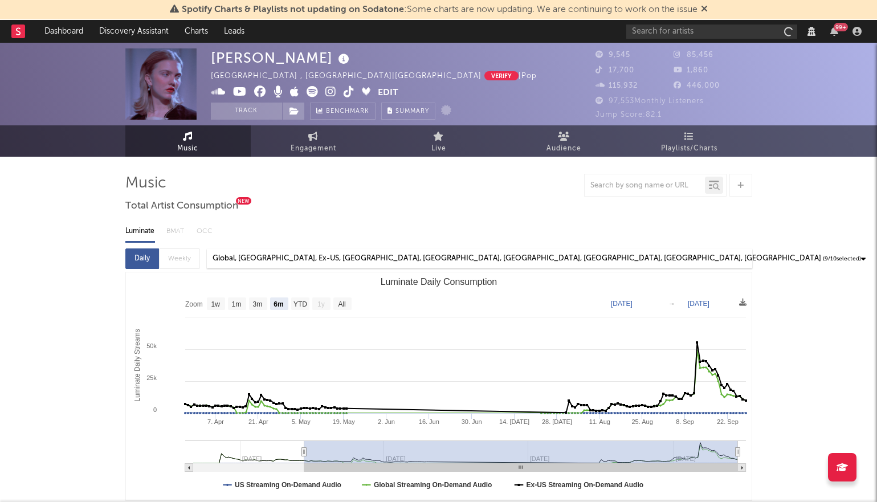
select select "View all"
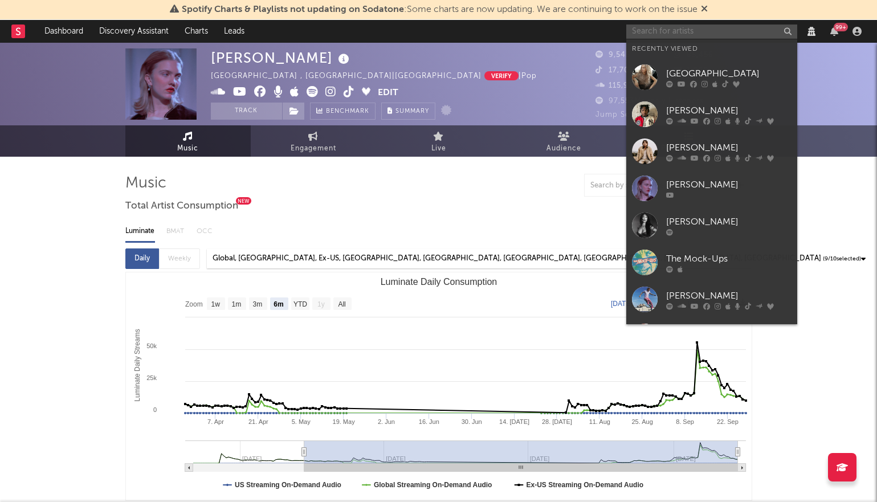
click at [696, 36] on input "text" at bounding box center [711, 32] width 171 height 14
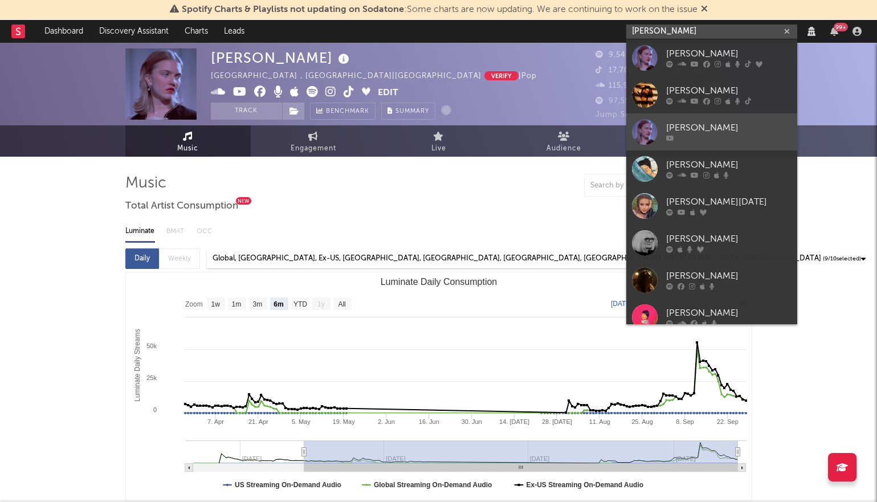
type input "magda"
click at [703, 135] on div at bounding box center [728, 138] width 125 height 7
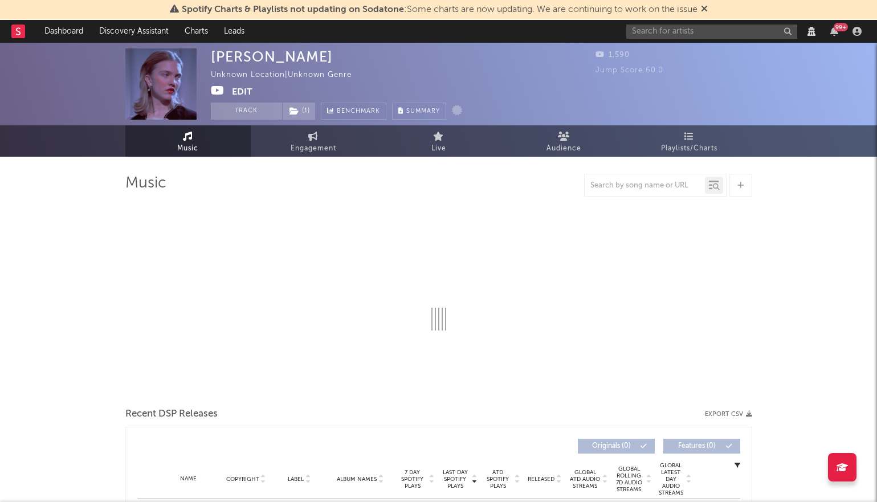
select select "View all"
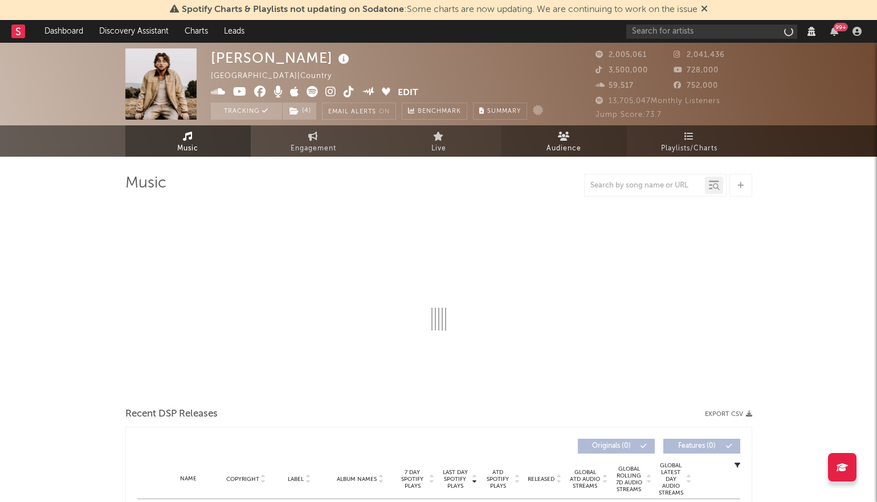
select select "View all"
click at [677, 146] on span "Playlists/Charts" at bounding box center [689, 149] width 56 height 14
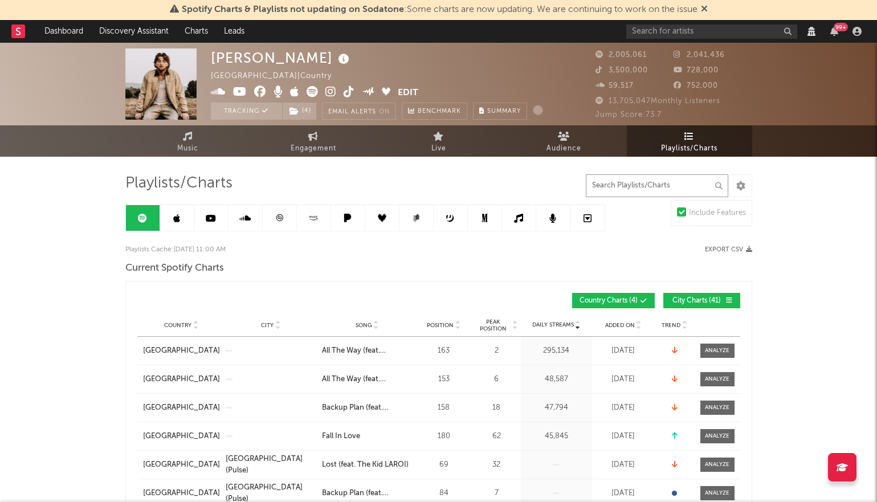
click at [680, 184] on input "text" at bounding box center [657, 185] width 142 height 23
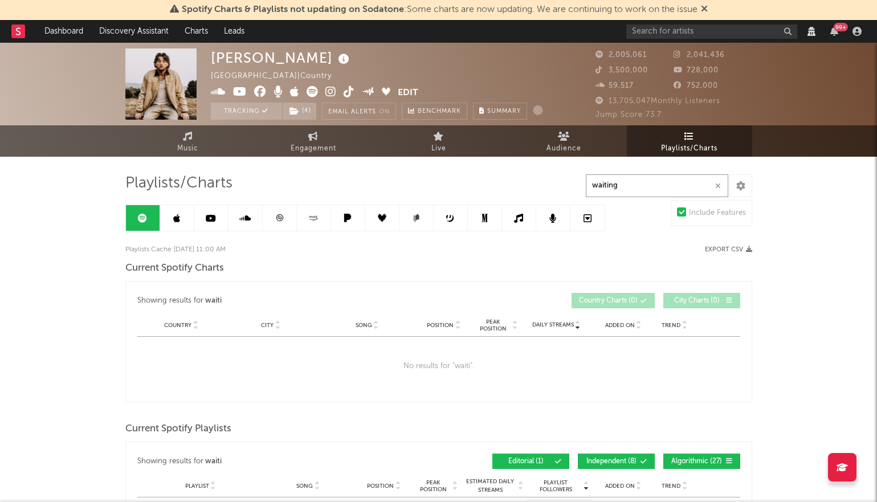
type input "waiting"
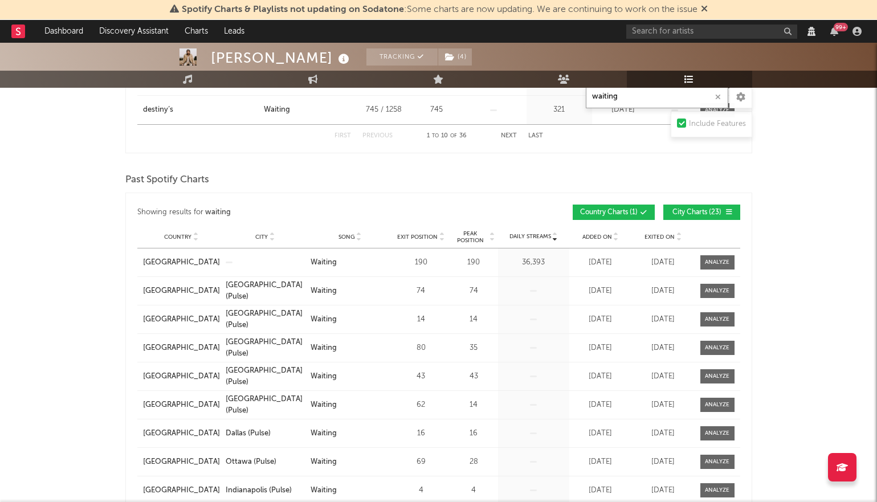
scroll to position [661, 0]
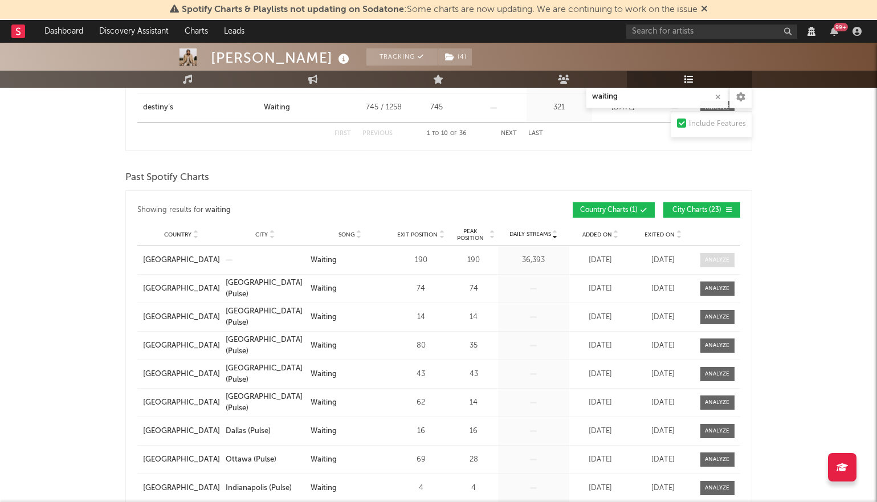
click at [707, 256] on div at bounding box center [717, 260] width 25 height 9
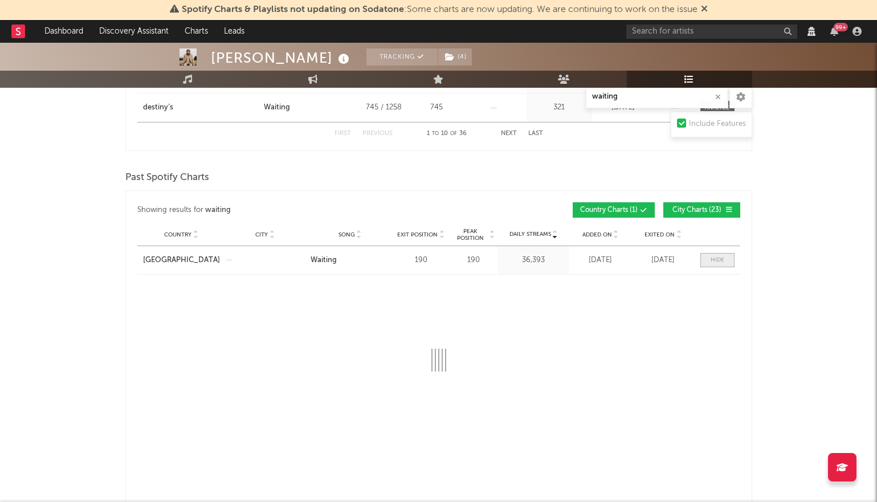
select select "1w"
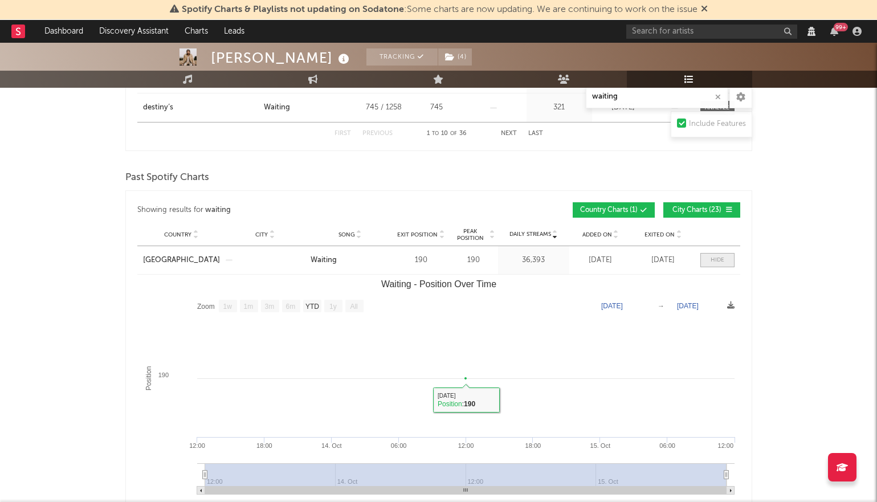
click at [717, 260] on div at bounding box center [718, 260] width 14 height 9
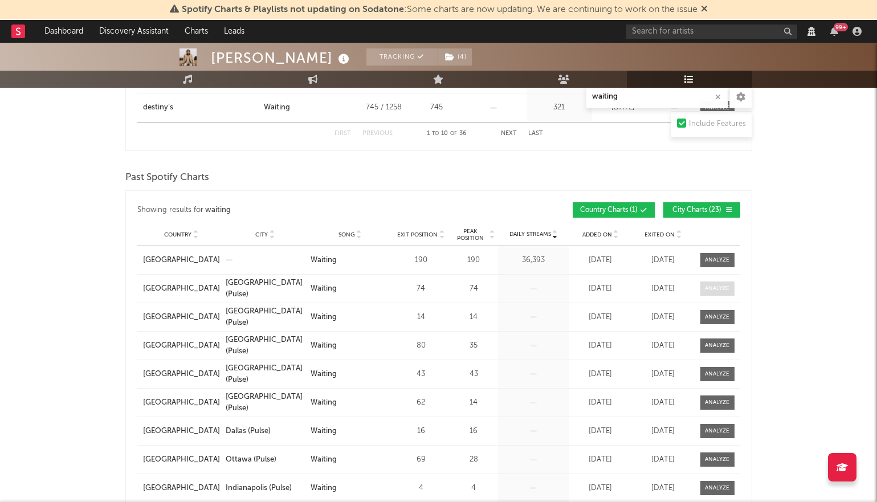
click at [712, 284] on div at bounding box center [717, 288] width 25 height 9
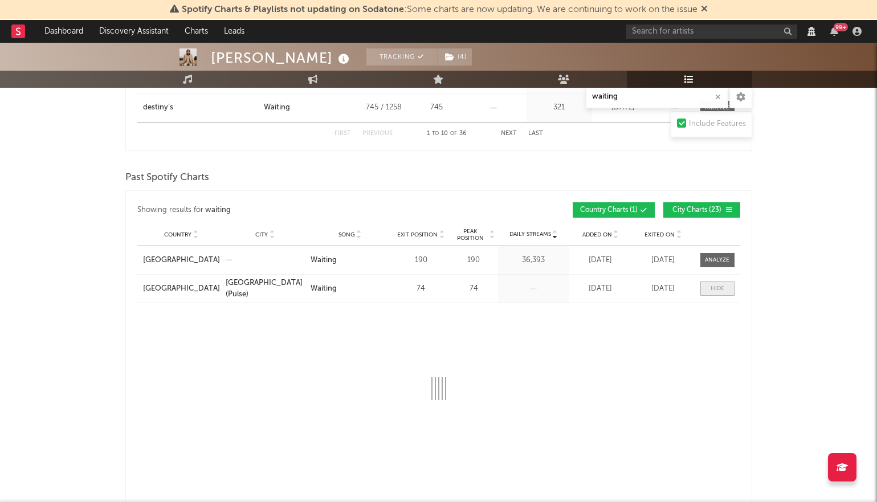
click at [712, 284] on div at bounding box center [718, 288] width 14 height 9
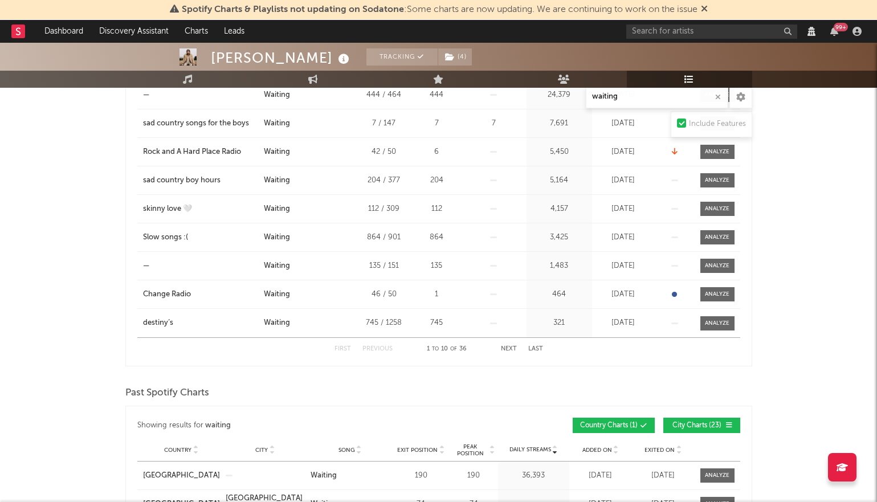
scroll to position [613, 0]
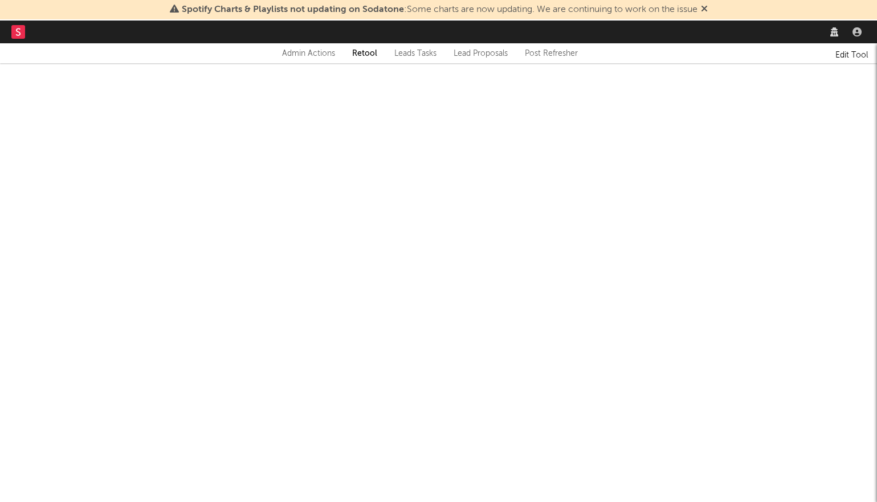
scroll to position [1, 0]
